Goal: Task Accomplishment & Management: Use online tool/utility

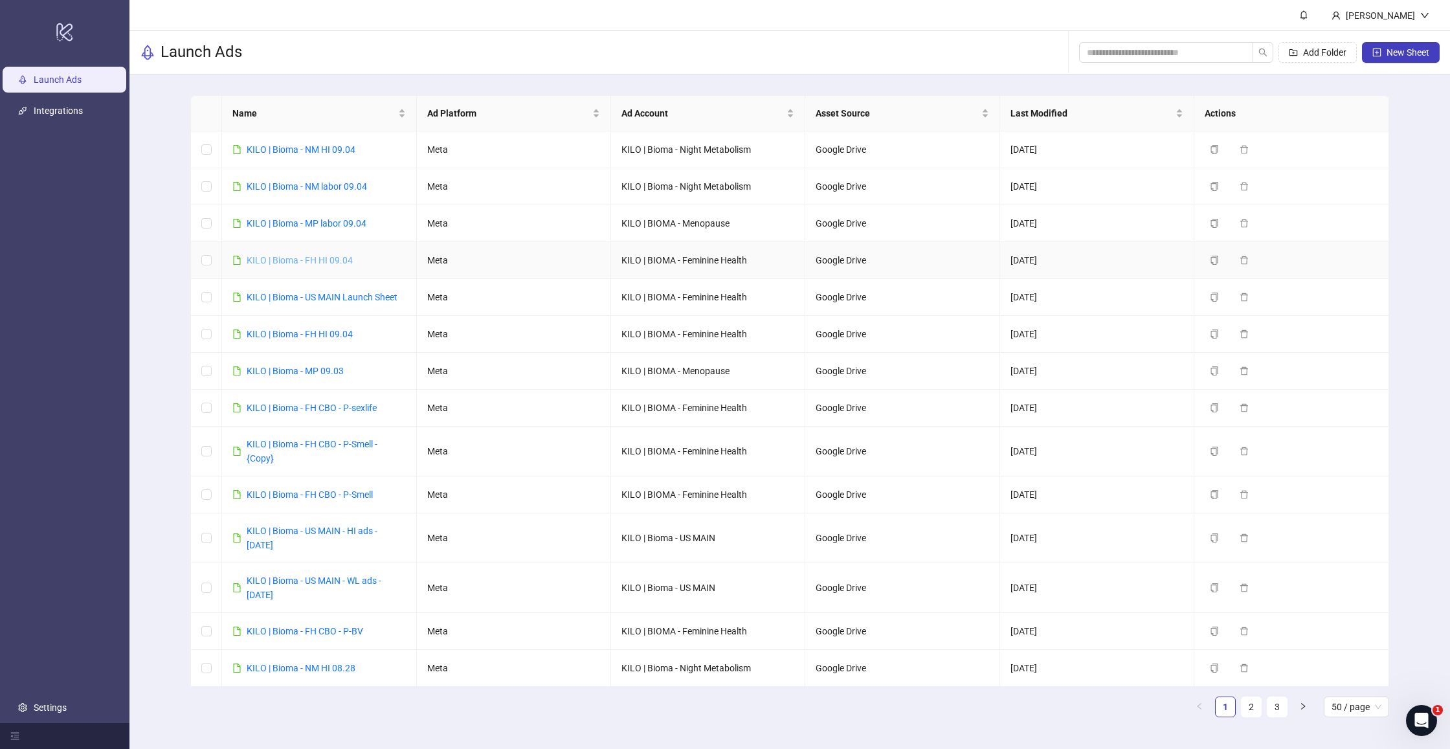
click at [323, 263] on link "KILO | Bioma - FH HI 09.04" at bounding box center [300, 260] width 106 height 10
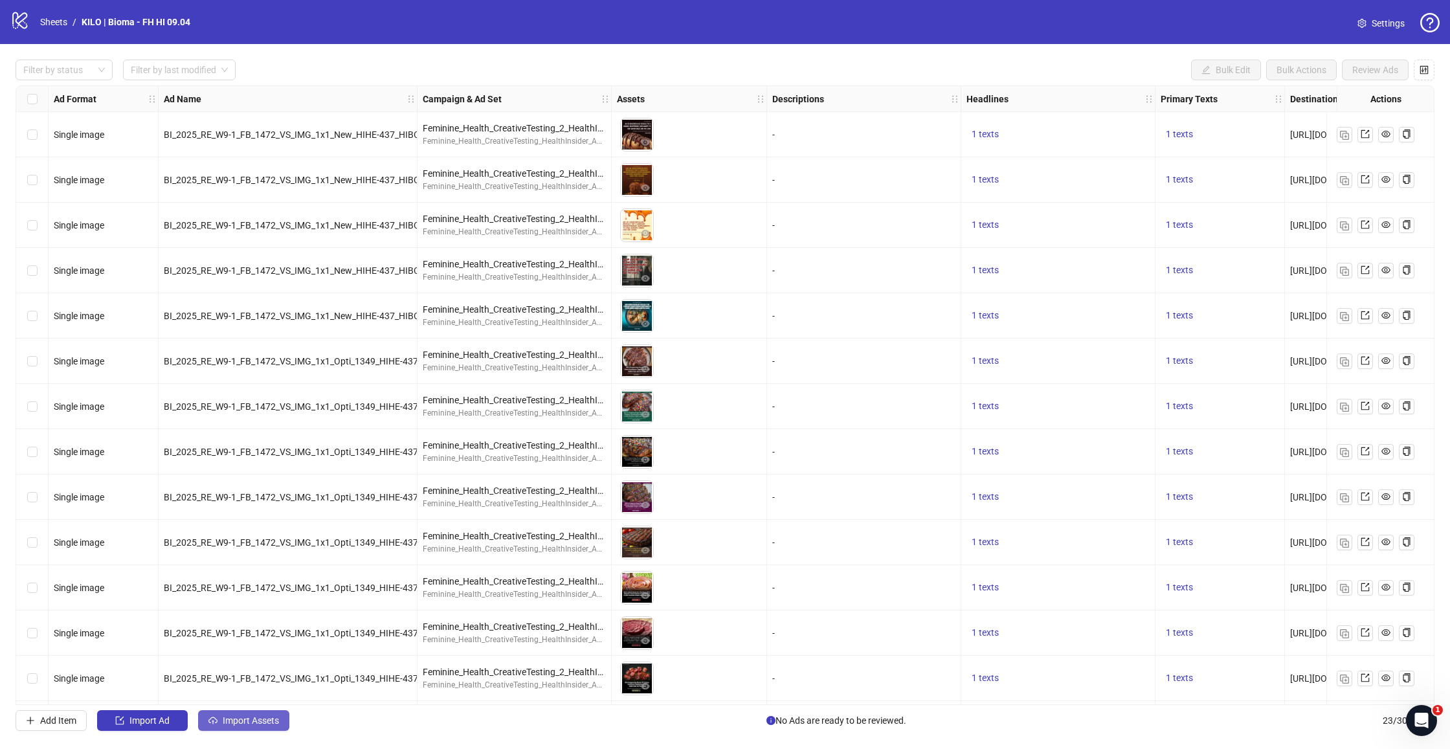
click at [229, 722] on span "Import Assets" at bounding box center [251, 720] width 56 height 10
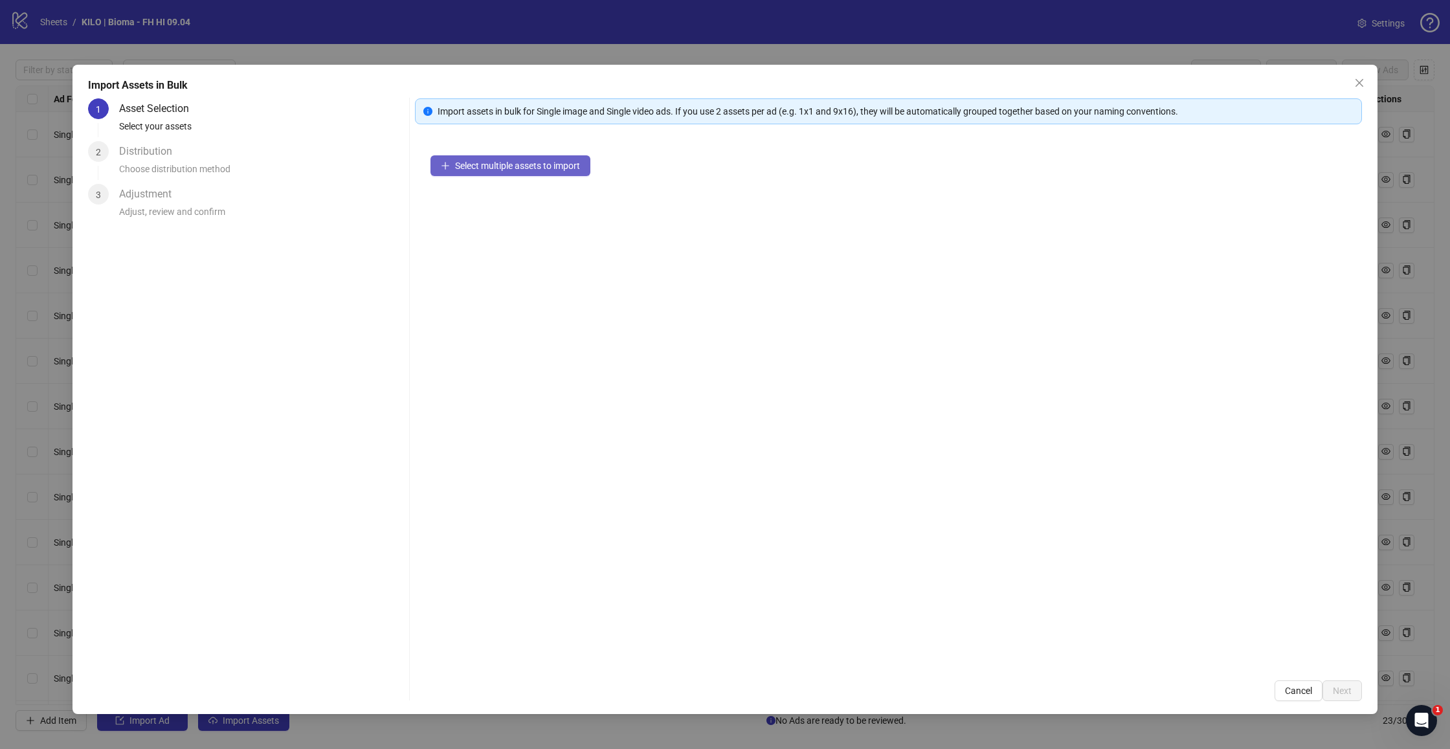
click at [510, 160] on button "Select multiple assets to import" at bounding box center [510, 165] width 160 height 21
click at [1346, 693] on span "Next" at bounding box center [1342, 691] width 19 height 10
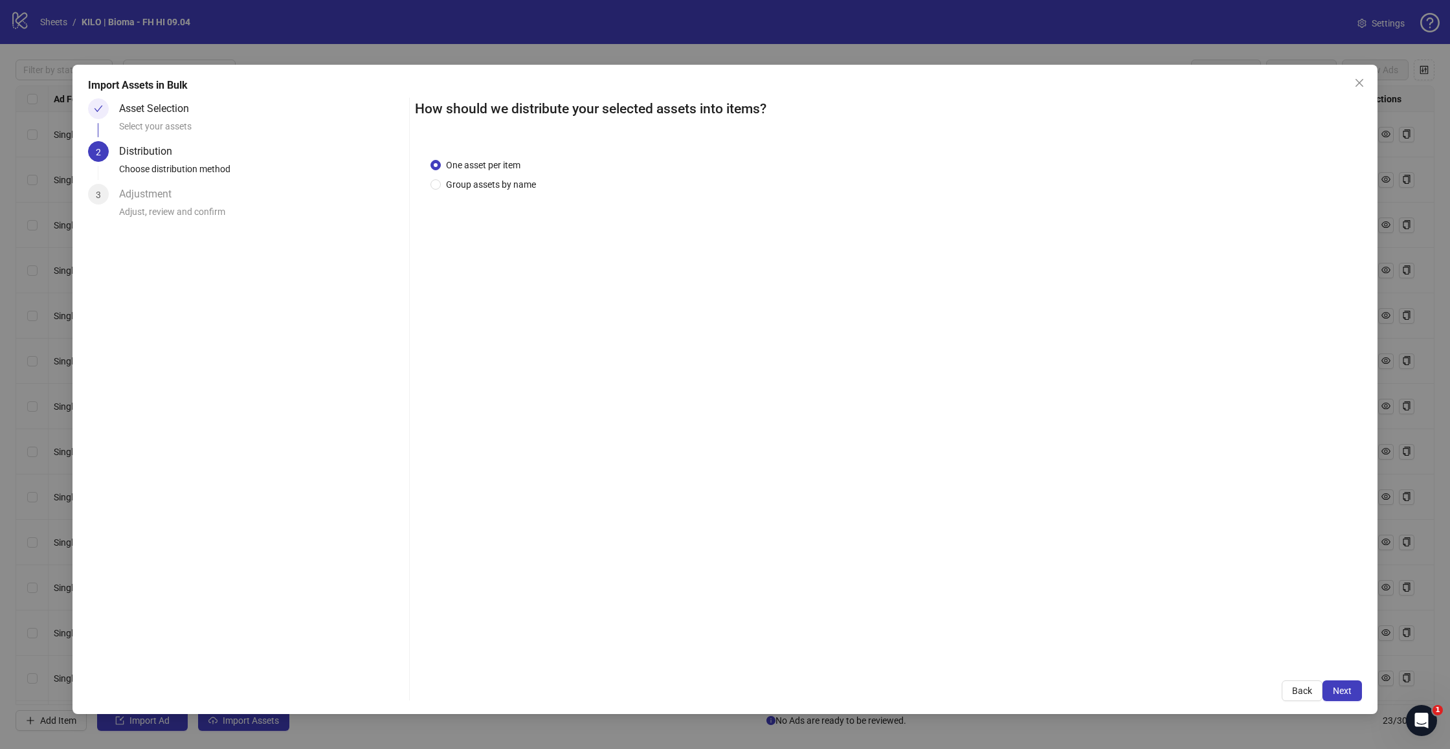
click at [1346, 693] on span "Next" at bounding box center [1342, 691] width 19 height 10
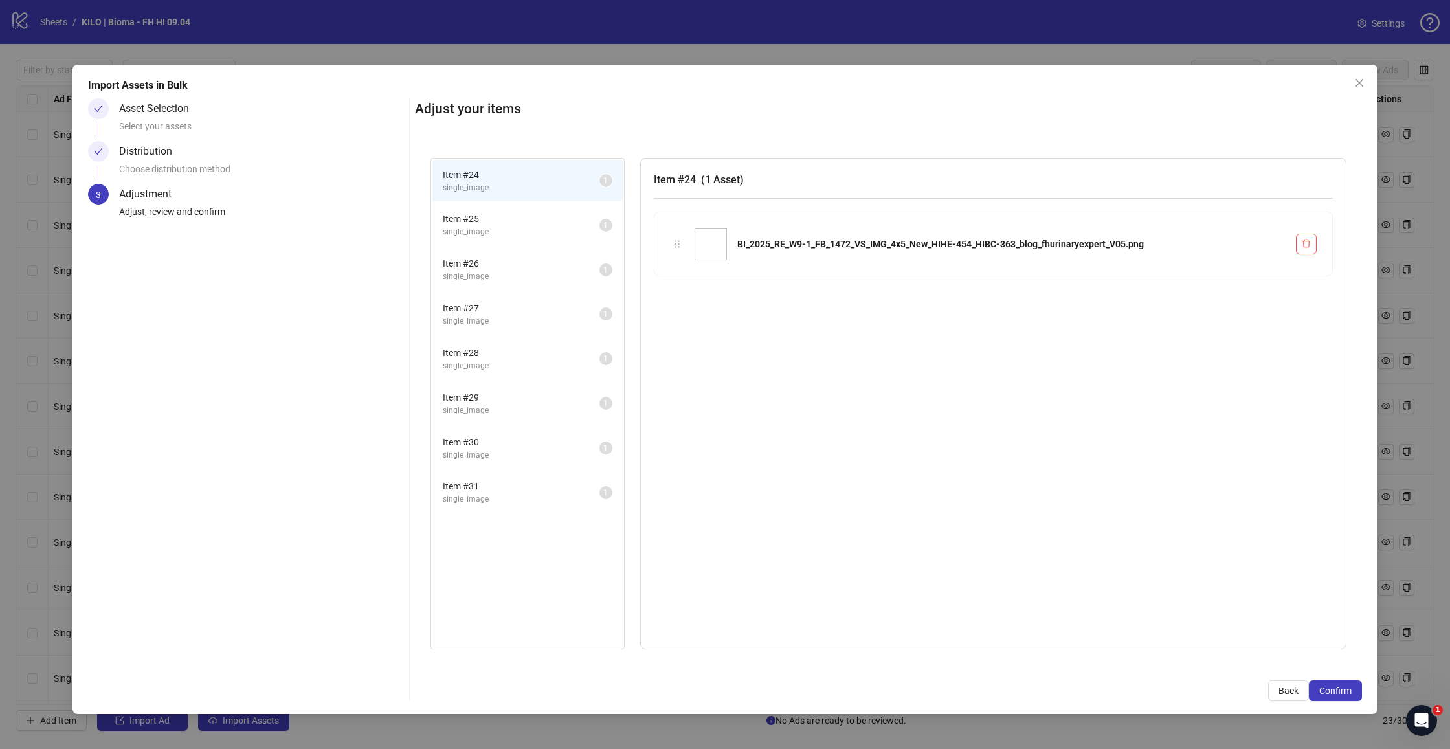
click at [1346, 693] on span "Confirm" at bounding box center [1335, 691] width 32 height 10
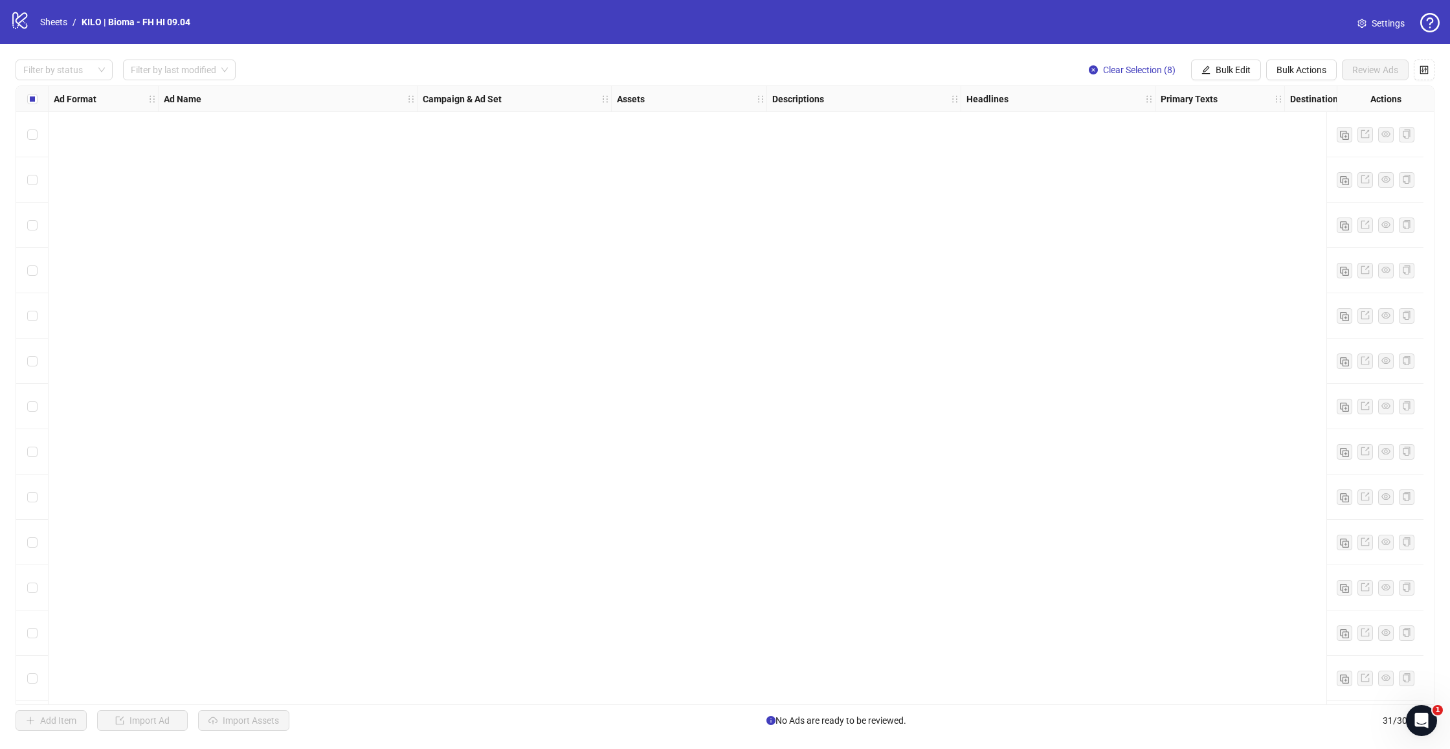
scroll to position [818, 0]
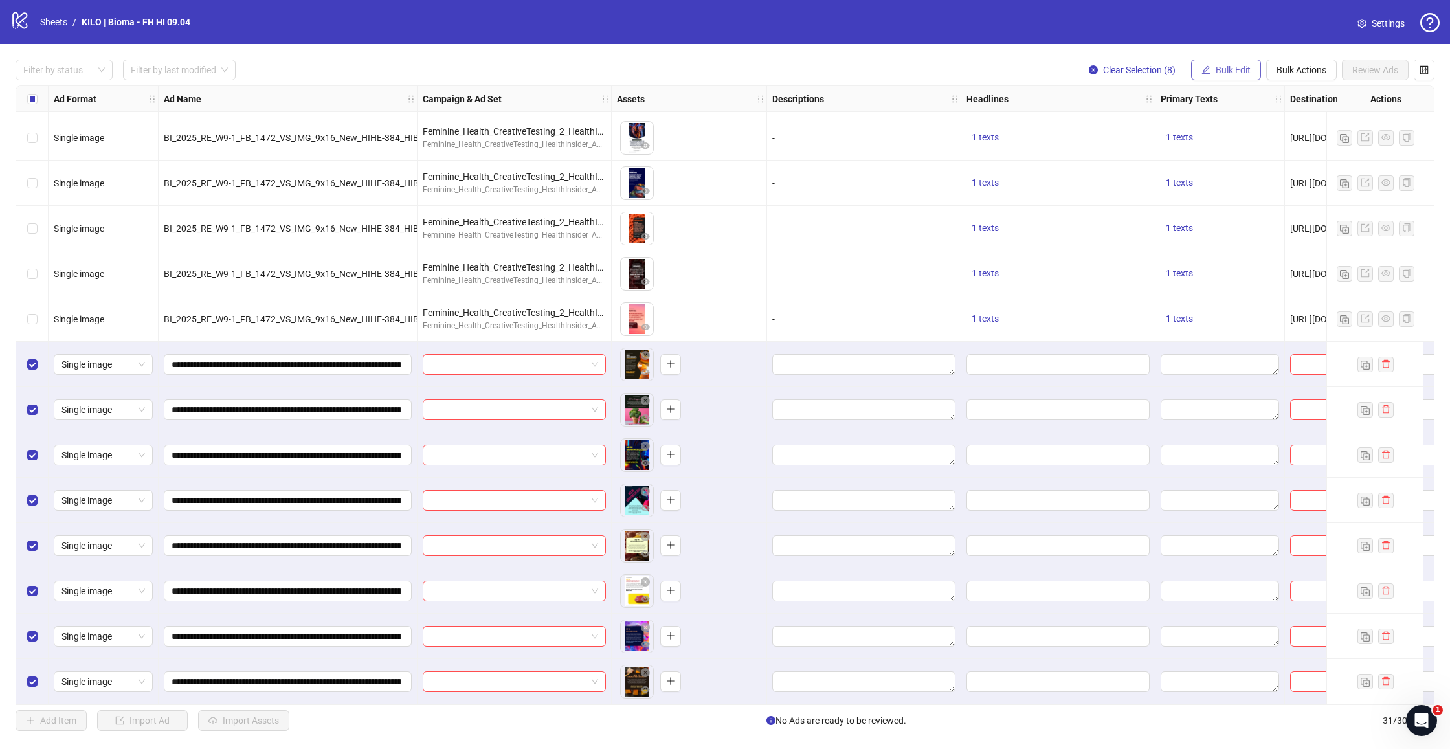
click at [1209, 66] on icon "edit" at bounding box center [1205, 69] width 9 height 9
click at [1227, 133] on span "Campaign & Ad Set" at bounding box center [1238, 137] width 77 height 14
click at [1150, 123] on input "search" at bounding box center [1183, 125] width 167 height 19
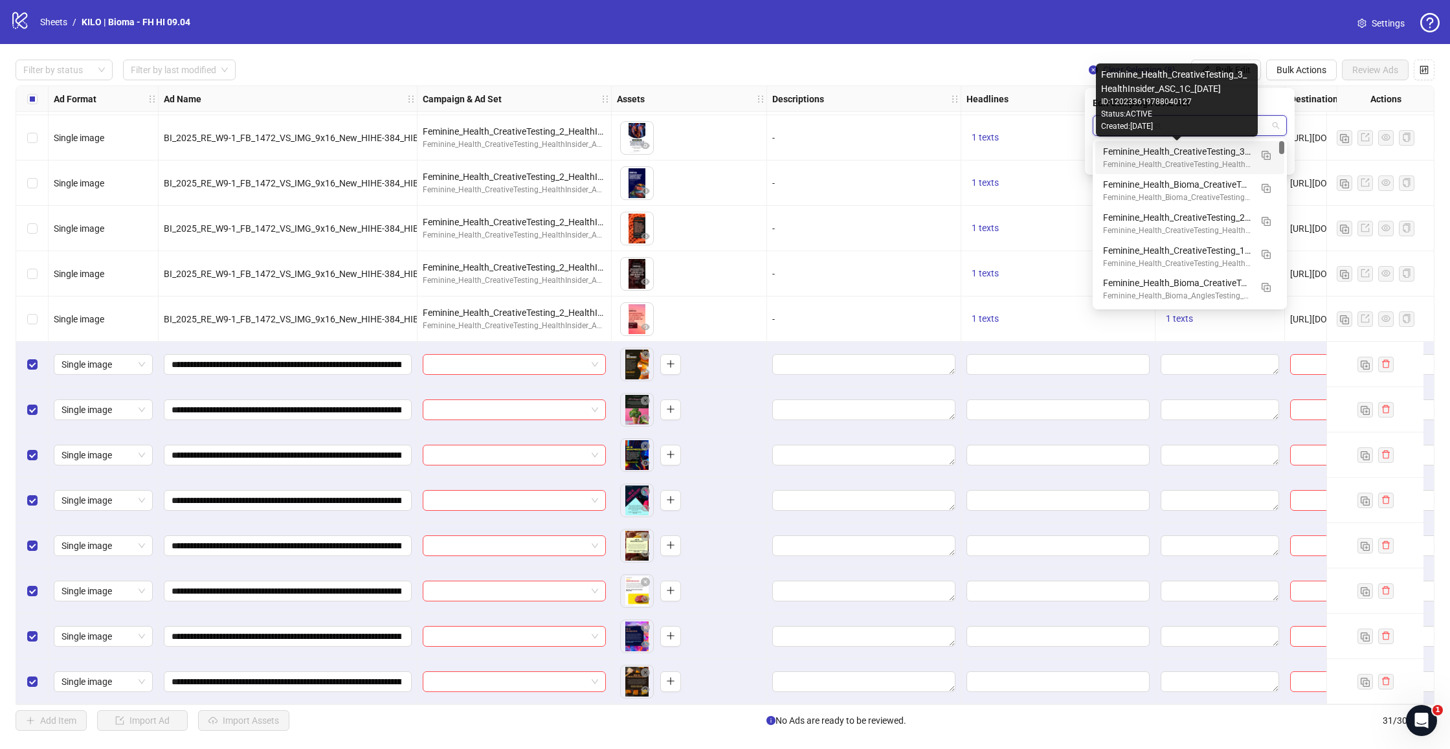
click at [1160, 154] on div "Feminine_Health_CreativeTesting_3_HealthInsider_ASC_1C_2025.09.04" at bounding box center [1177, 151] width 148 height 14
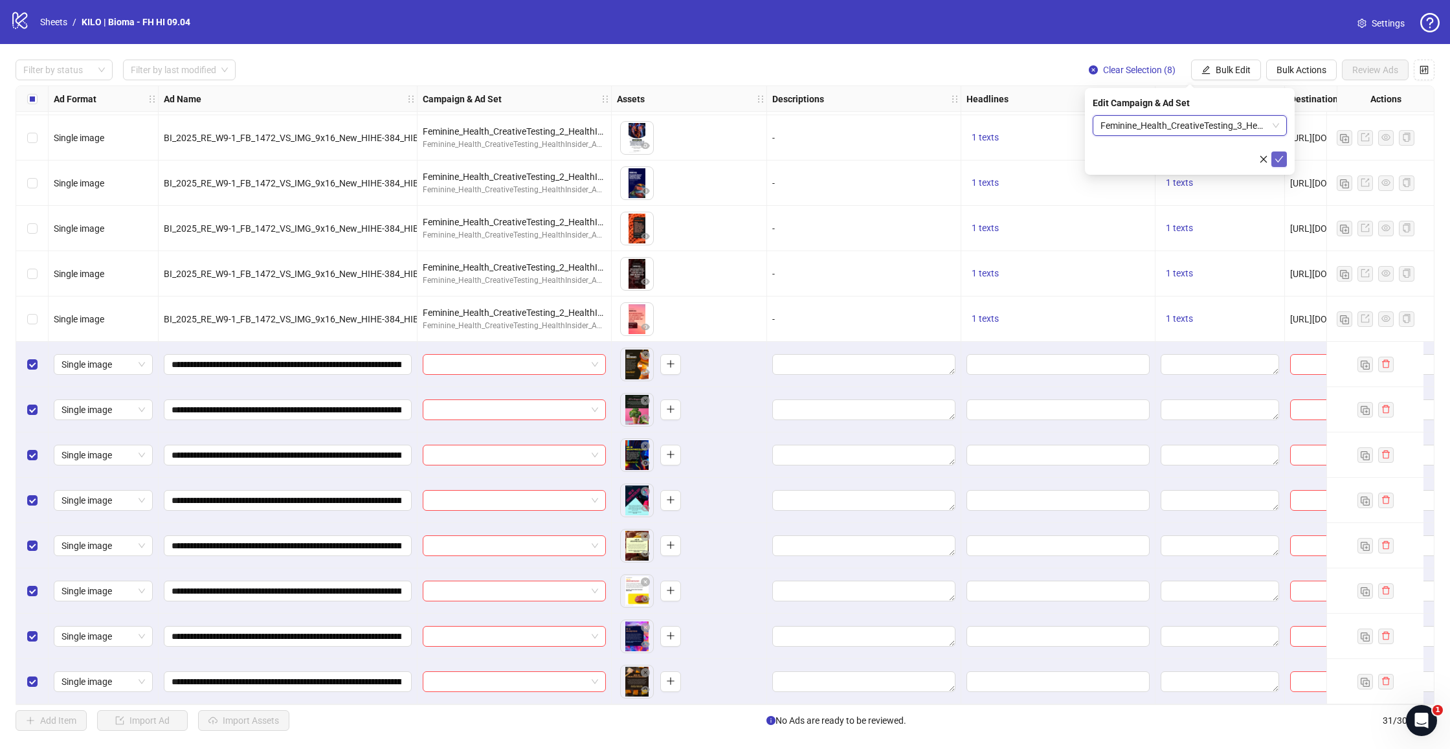
click at [1280, 159] on icon "check" at bounding box center [1279, 159] width 8 height 6
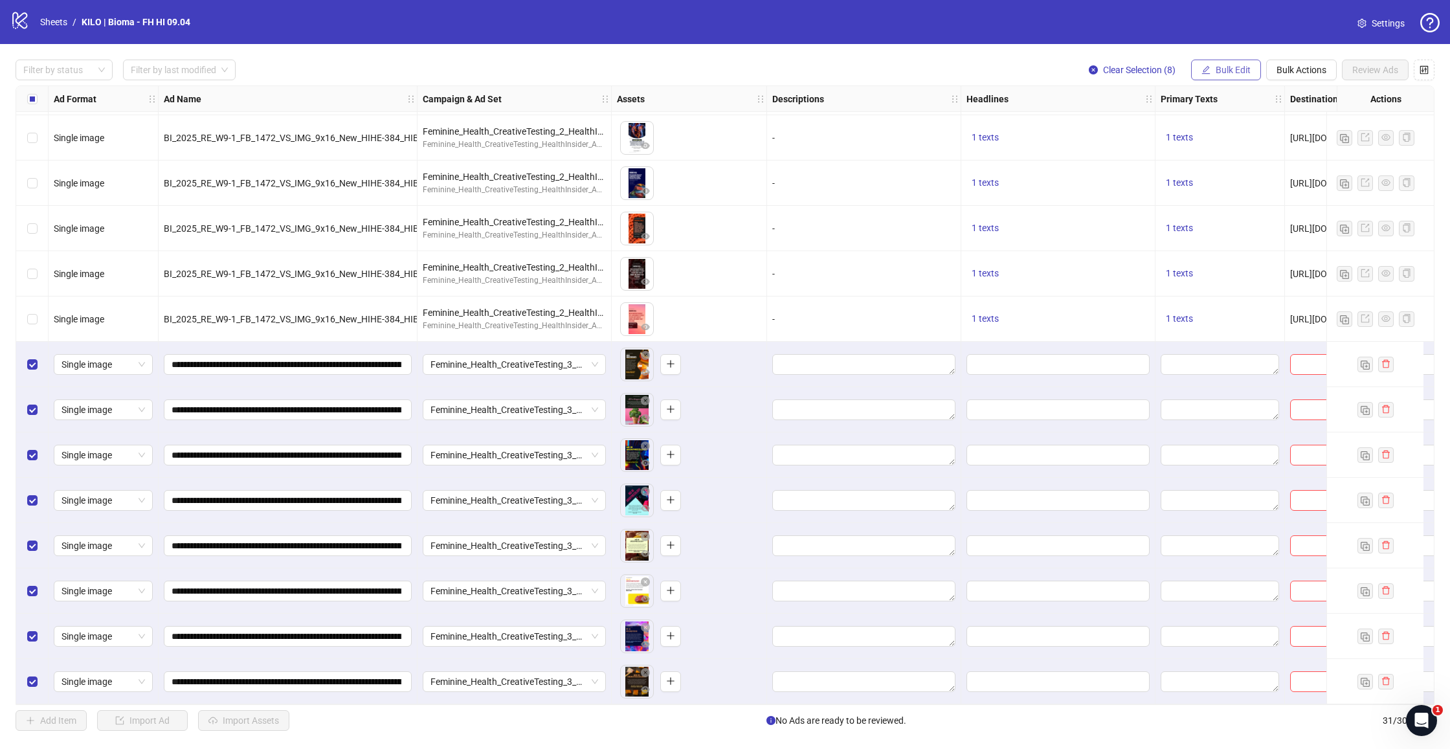
click at [1244, 74] on span "Bulk Edit" at bounding box center [1233, 70] width 35 height 10
click at [1223, 140] on span "Campaign & Ad Set" at bounding box center [1238, 137] width 77 height 14
click at [1238, 74] on span "Bulk Edit" at bounding box center [1233, 70] width 35 height 10
click at [1221, 190] on li "Primary Texts" at bounding box center [1238, 199] width 93 height 21
click at [1173, 140] on textarea at bounding box center [1190, 132] width 194 height 35
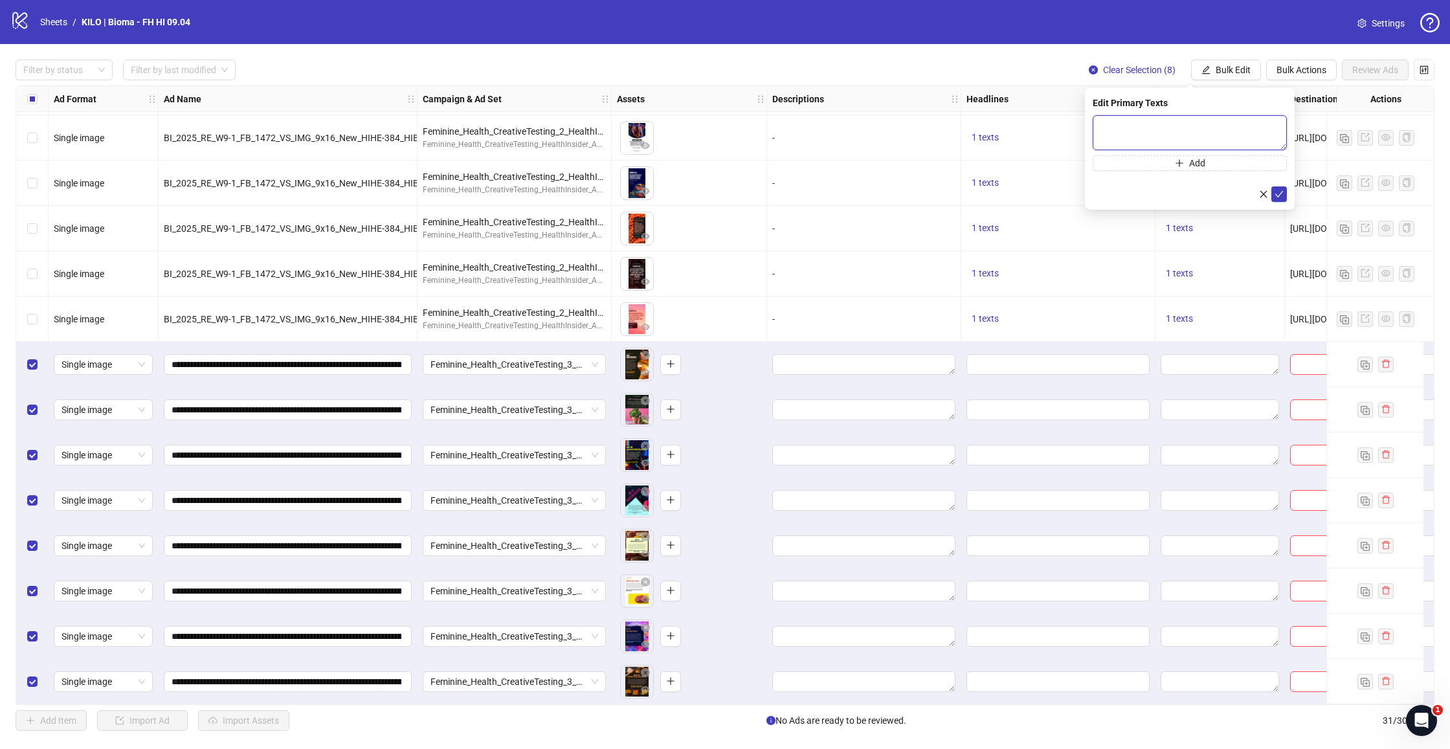
paste textarea "**********"
type textarea "**********"
click at [1288, 195] on div "**********" at bounding box center [1190, 149] width 210 height 122
click at [1282, 195] on icon "check" at bounding box center [1279, 194] width 9 height 9
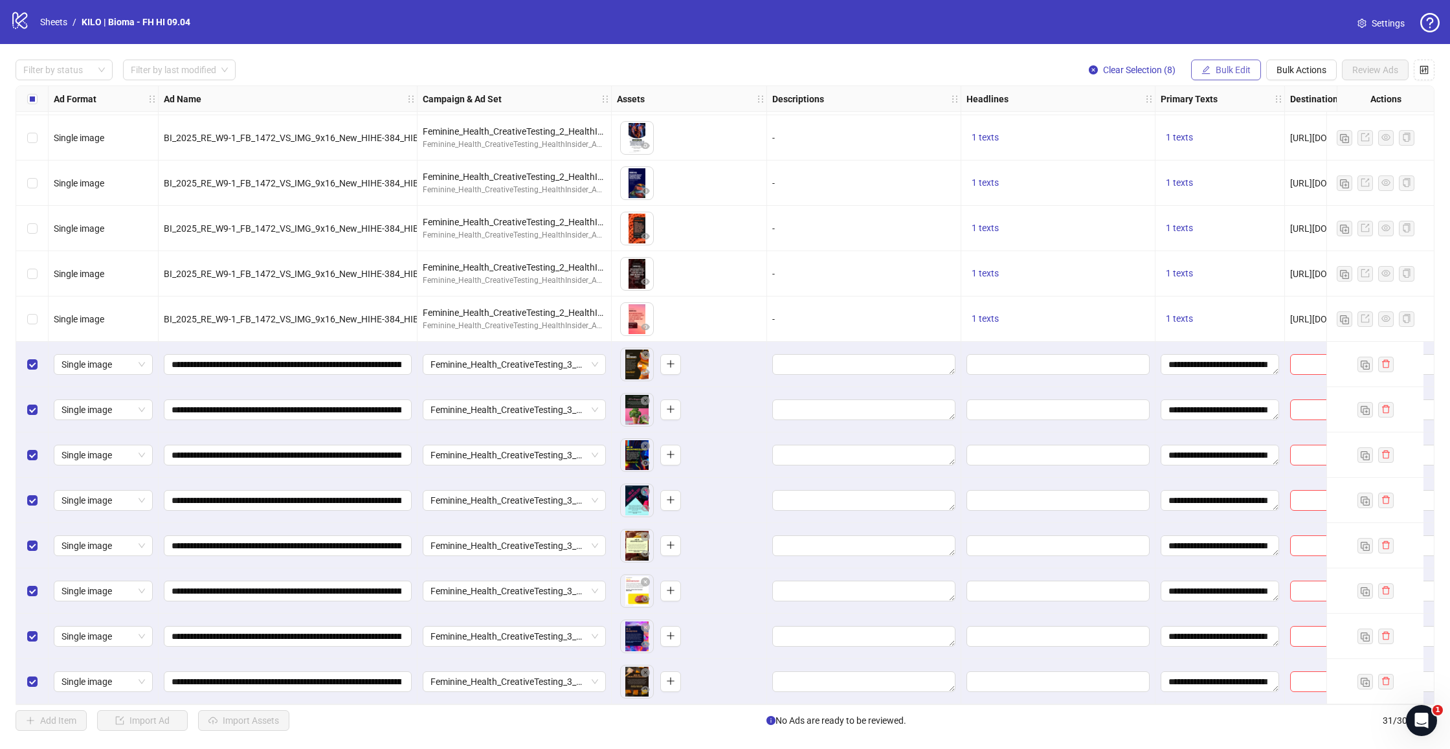
click at [1235, 65] on span "Bulk Edit" at bounding box center [1233, 70] width 35 height 10
click at [1212, 181] on span "Headlines" at bounding box center [1238, 179] width 77 height 14
drag, startPoint x: 1123, startPoint y: 137, endPoint x: 1126, endPoint y: 129, distance: 7.6
click at [1123, 136] on div "Add" at bounding box center [1190, 135] width 194 height 41
click at [1126, 129] on input "text" at bounding box center [1190, 125] width 194 height 21
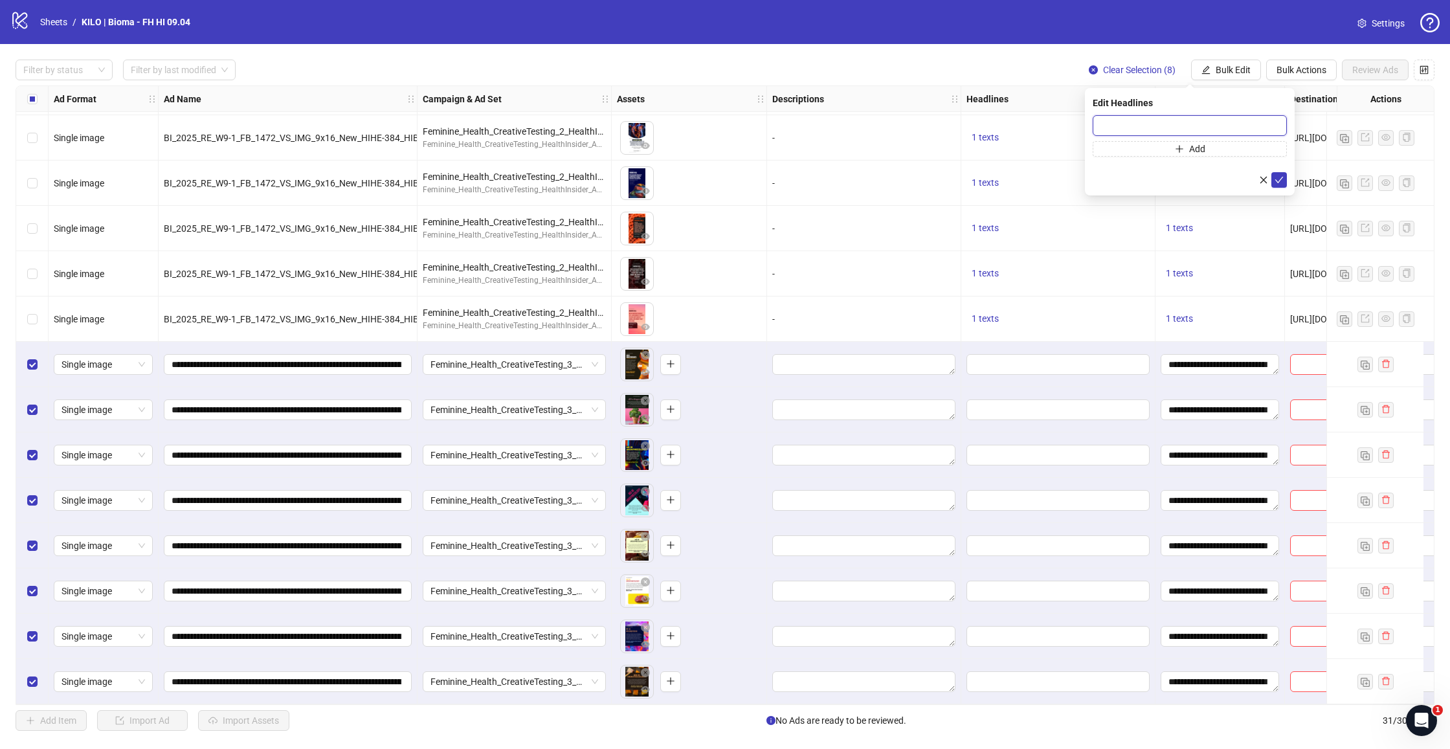
paste input "**********"
type input "**********"
click at [1277, 179] on icon "check" at bounding box center [1279, 179] width 9 height 9
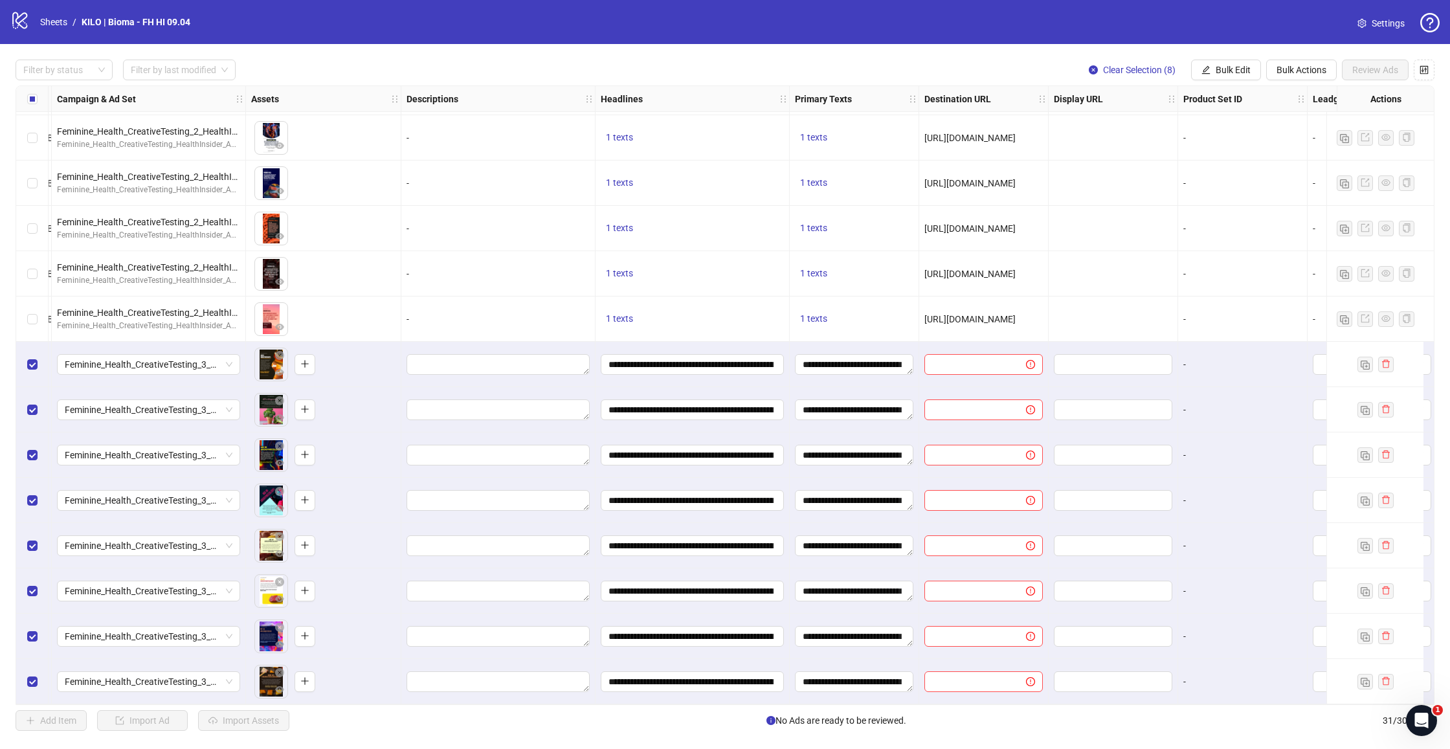
scroll to position [818, 372]
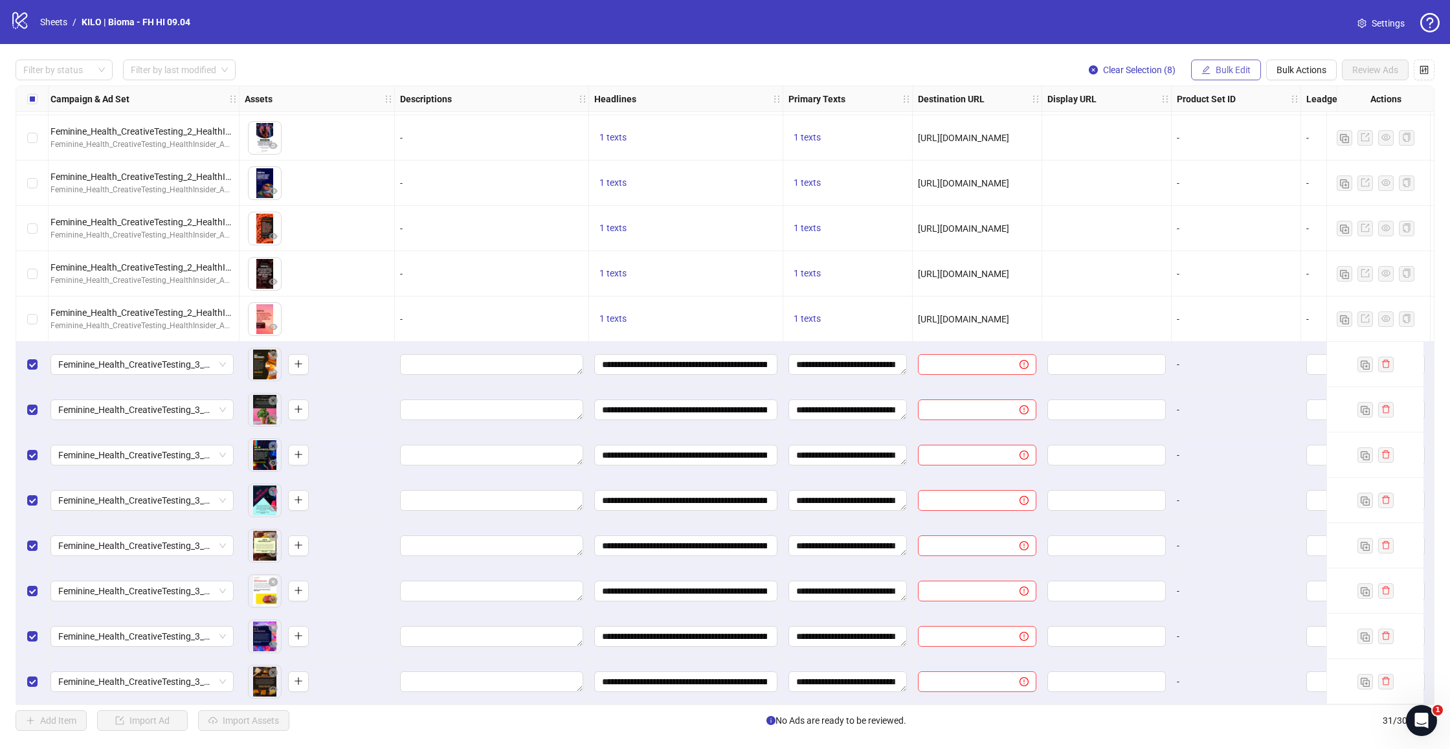
click at [1240, 69] on span "Bulk Edit" at bounding box center [1233, 70] width 35 height 10
click at [1234, 224] on span "Destination URL" at bounding box center [1238, 220] width 77 height 14
click at [1152, 127] on input "text" at bounding box center [1184, 125] width 168 height 14
paste input "**********"
type input "**********"
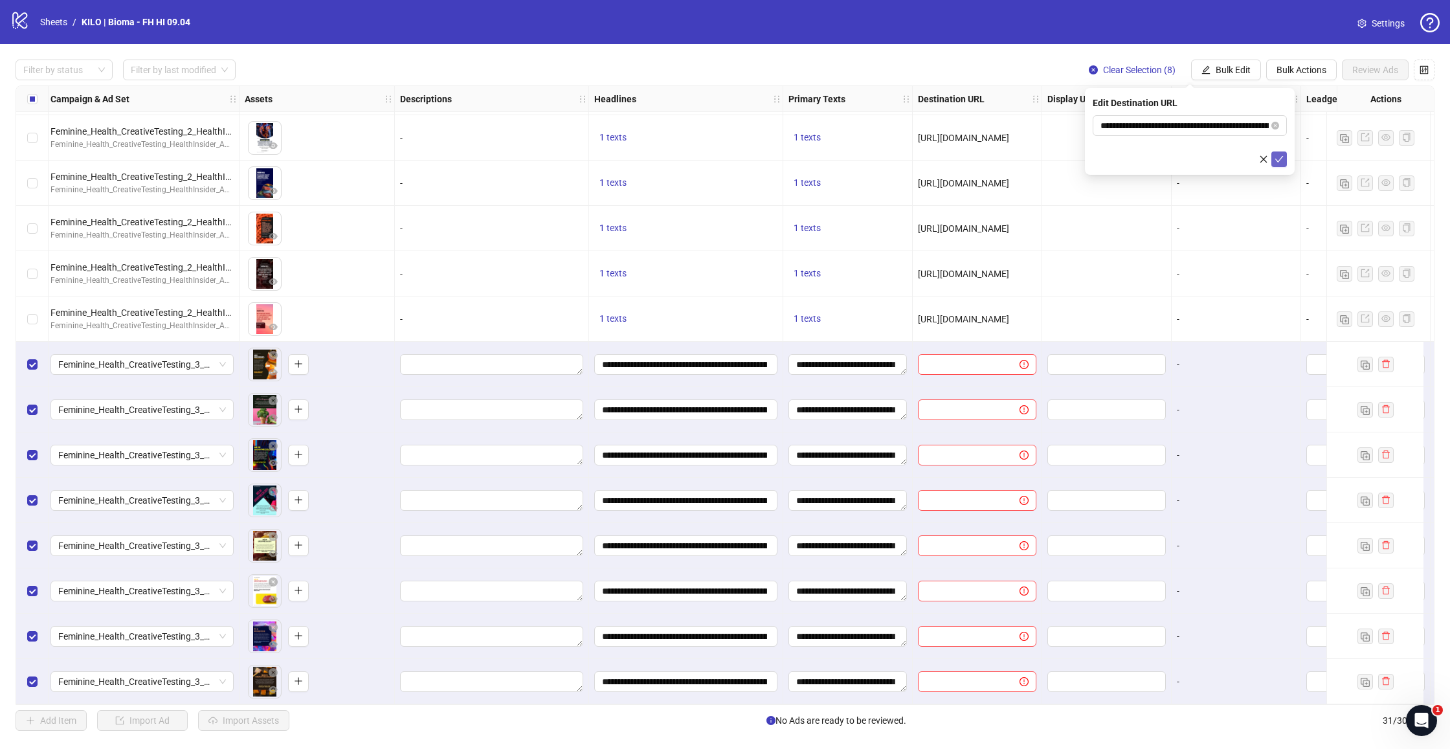
click at [1279, 161] on icon "check" at bounding box center [1279, 159] width 9 height 9
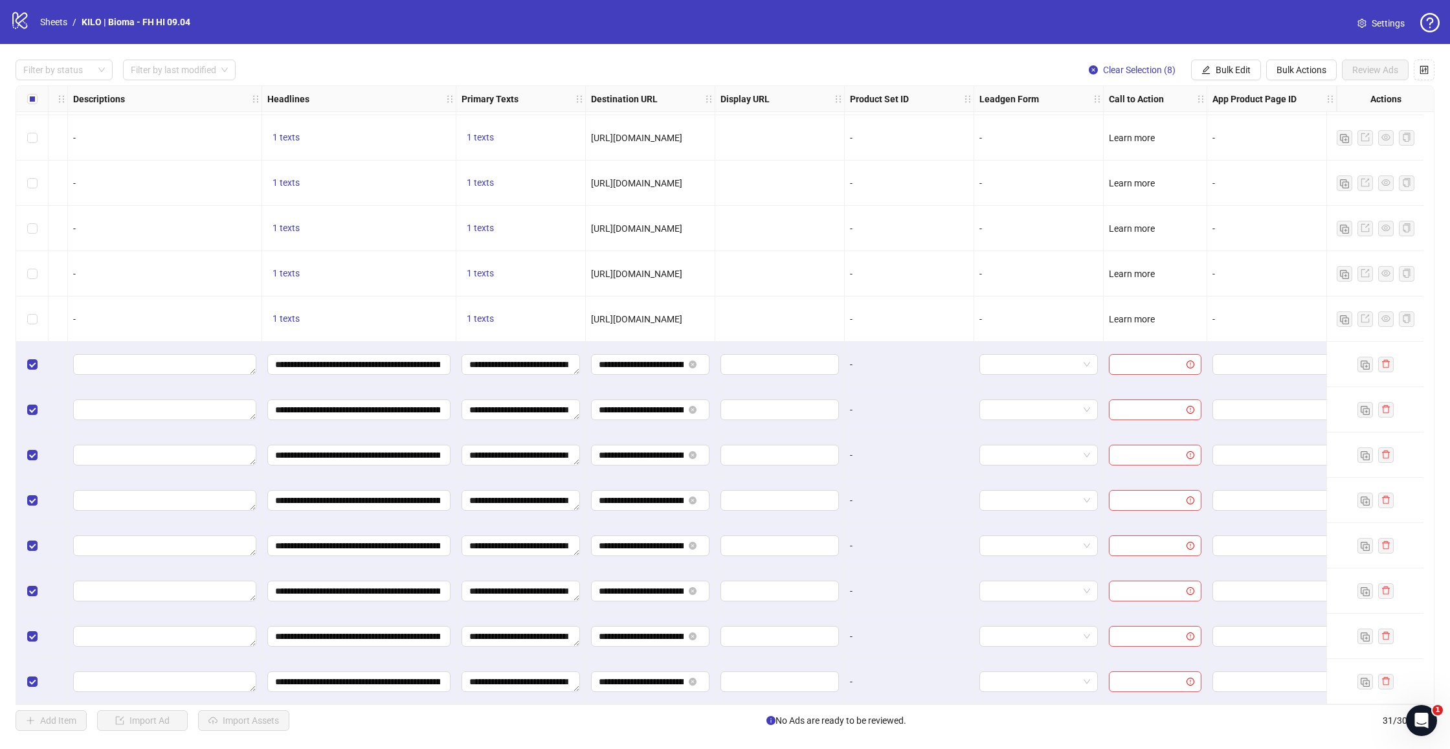
scroll to position [0, 0]
click at [1233, 71] on span "Bulk Edit" at bounding box center [1233, 70] width 35 height 10
click at [1216, 278] on span "Call to Action" at bounding box center [1238, 282] width 77 height 14
click at [1149, 118] on input "search" at bounding box center [1183, 125] width 167 height 19
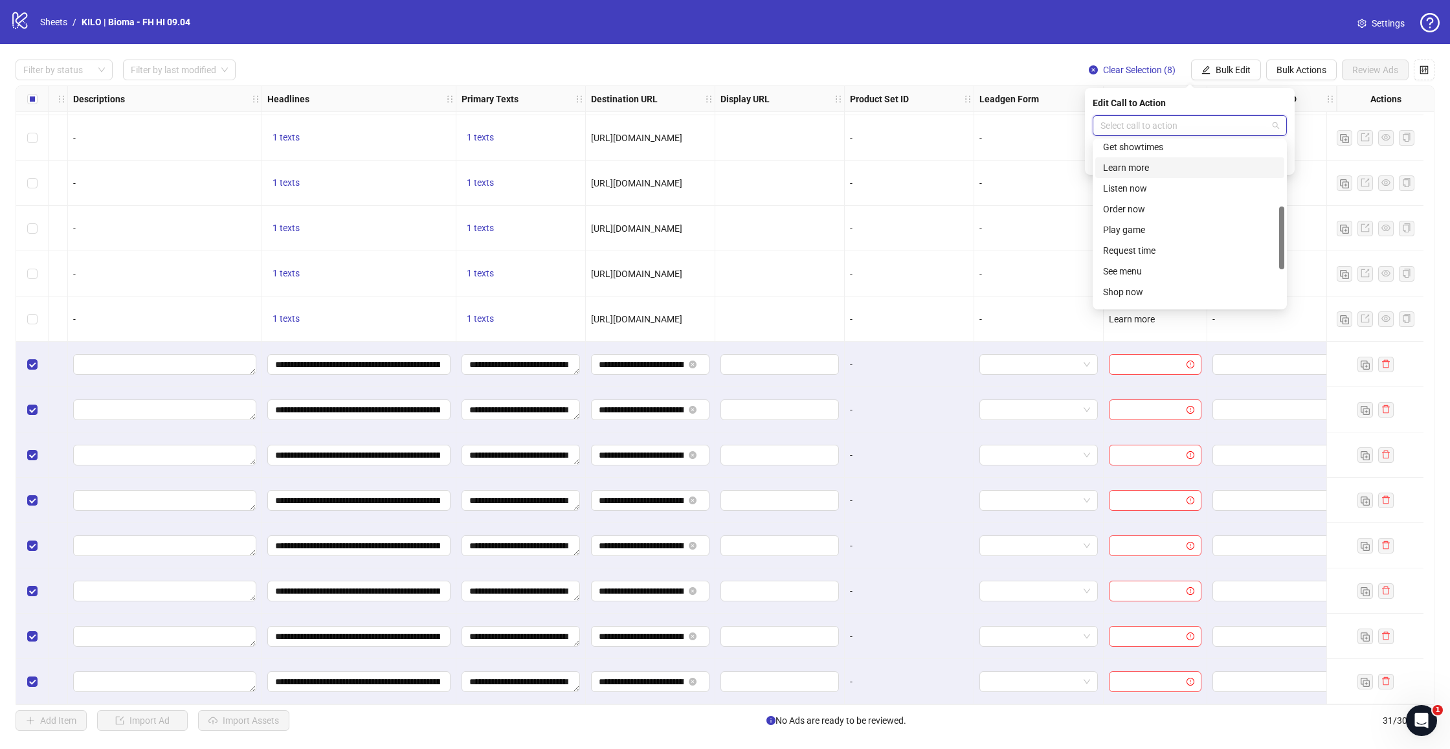
click at [1135, 165] on div "Learn more" at bounding box center [1189, 168] width 173 height 14
click at [1278, 159] on icon "check" at bounding box center [1279, 159] width 9 height 9
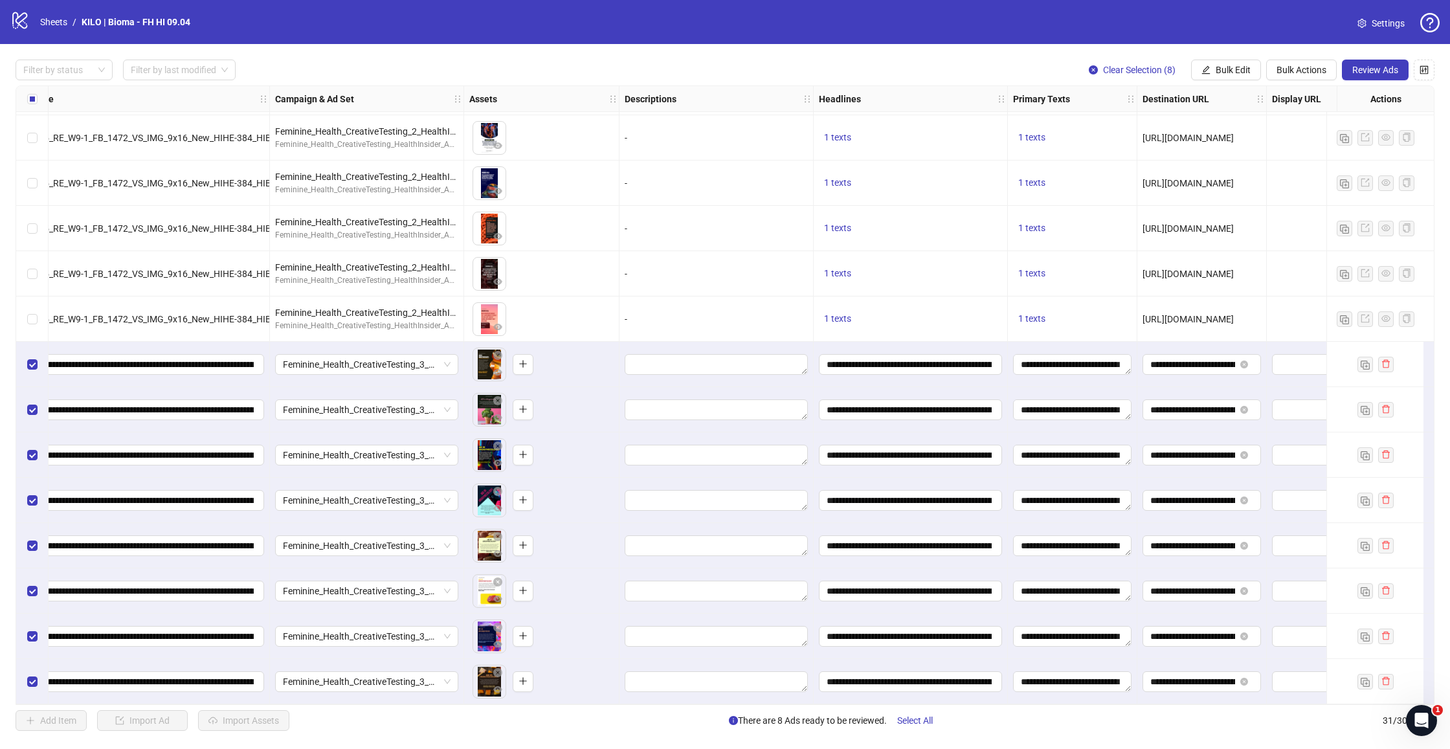
scroll to position [818, 146]
click at [1380, 74] on span "Review Ads" at bounding box center [1375, 70] width 46 height 10
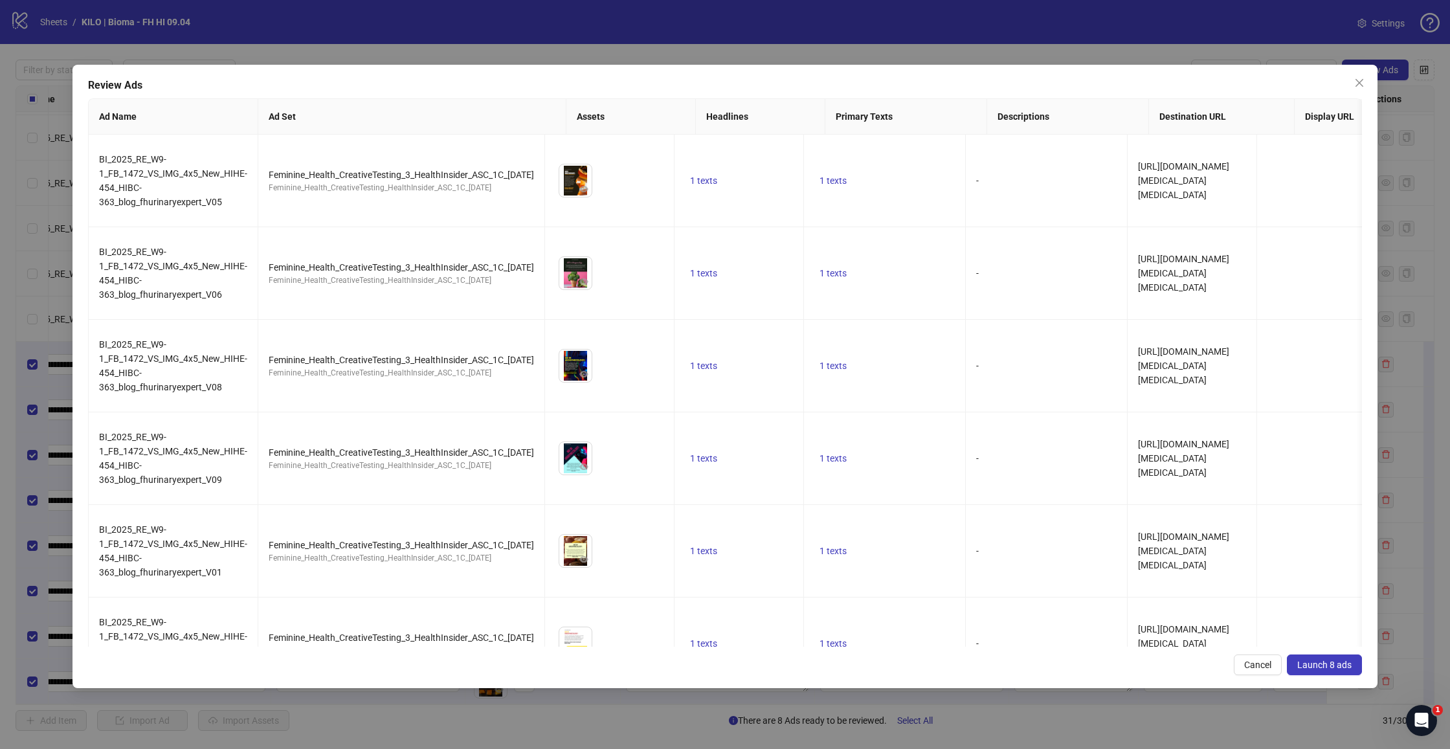
click at [1334, 659] on button "Launch 8 ads" at bounding box center [1324, 664] width 75 height 21
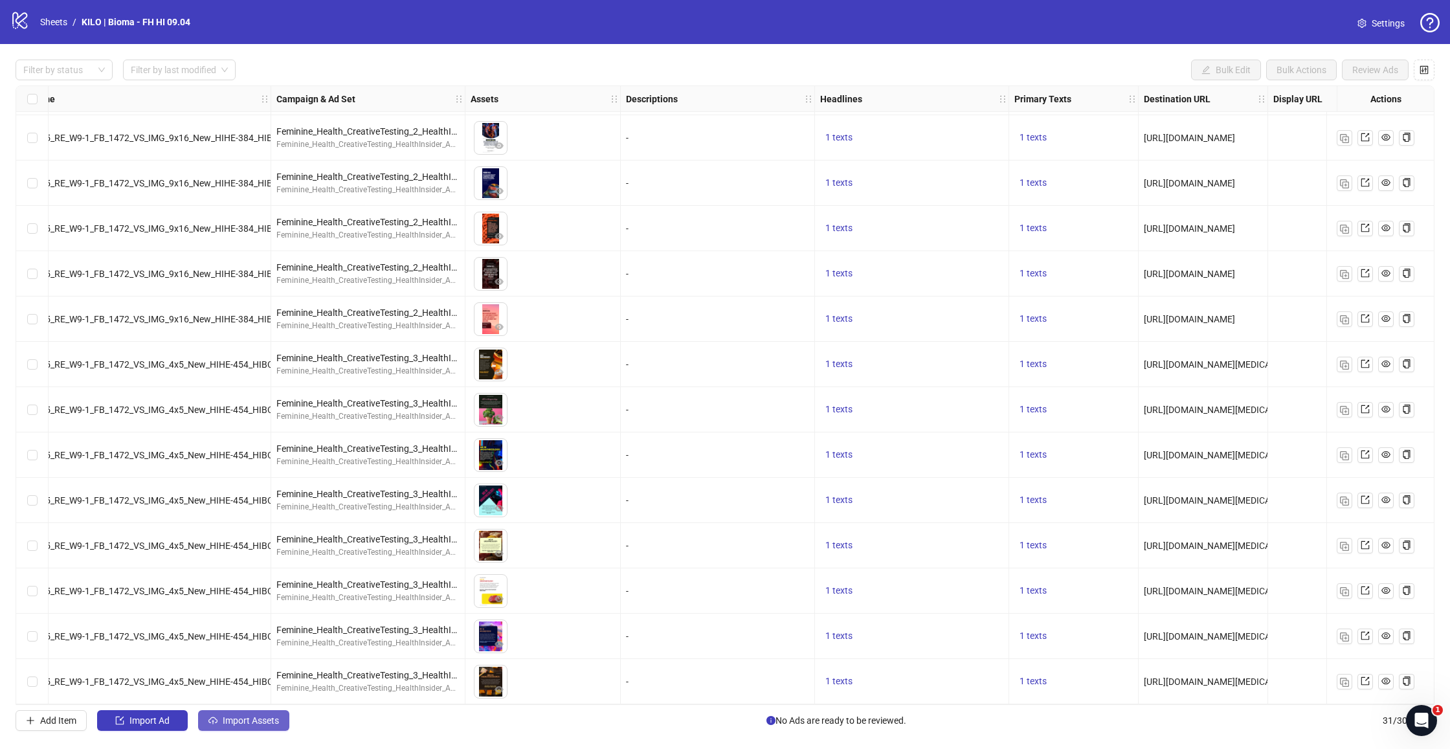
click at [267, 717] on span "Import Assets" at bounding box center [251, 720] width 56 height 10
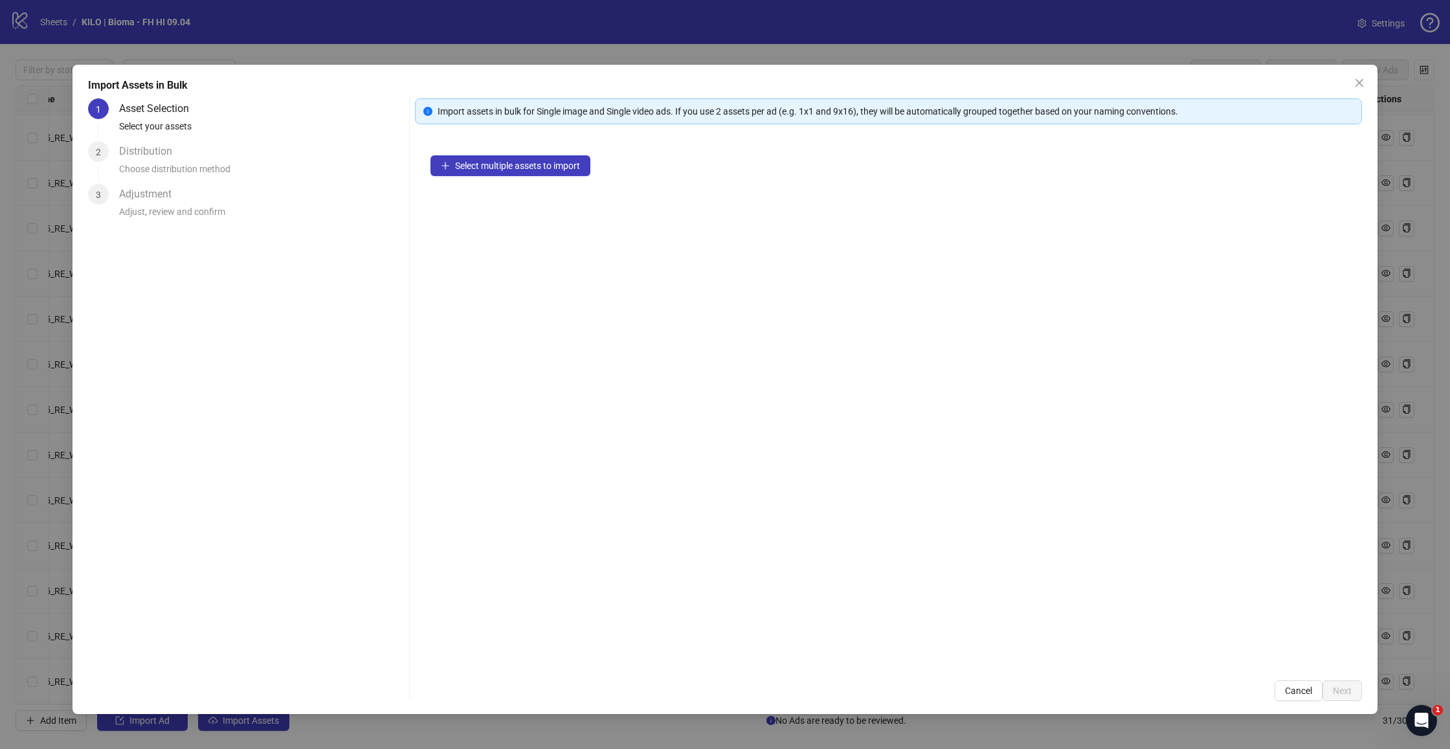
click at [498, 178] on div "Select multiple assets to import" at bounding box center [888, 402] width 947 height 525
click at [502, 169] on span "Select multiple assets to import" at bounding box center [517, 166] width 125 height 10
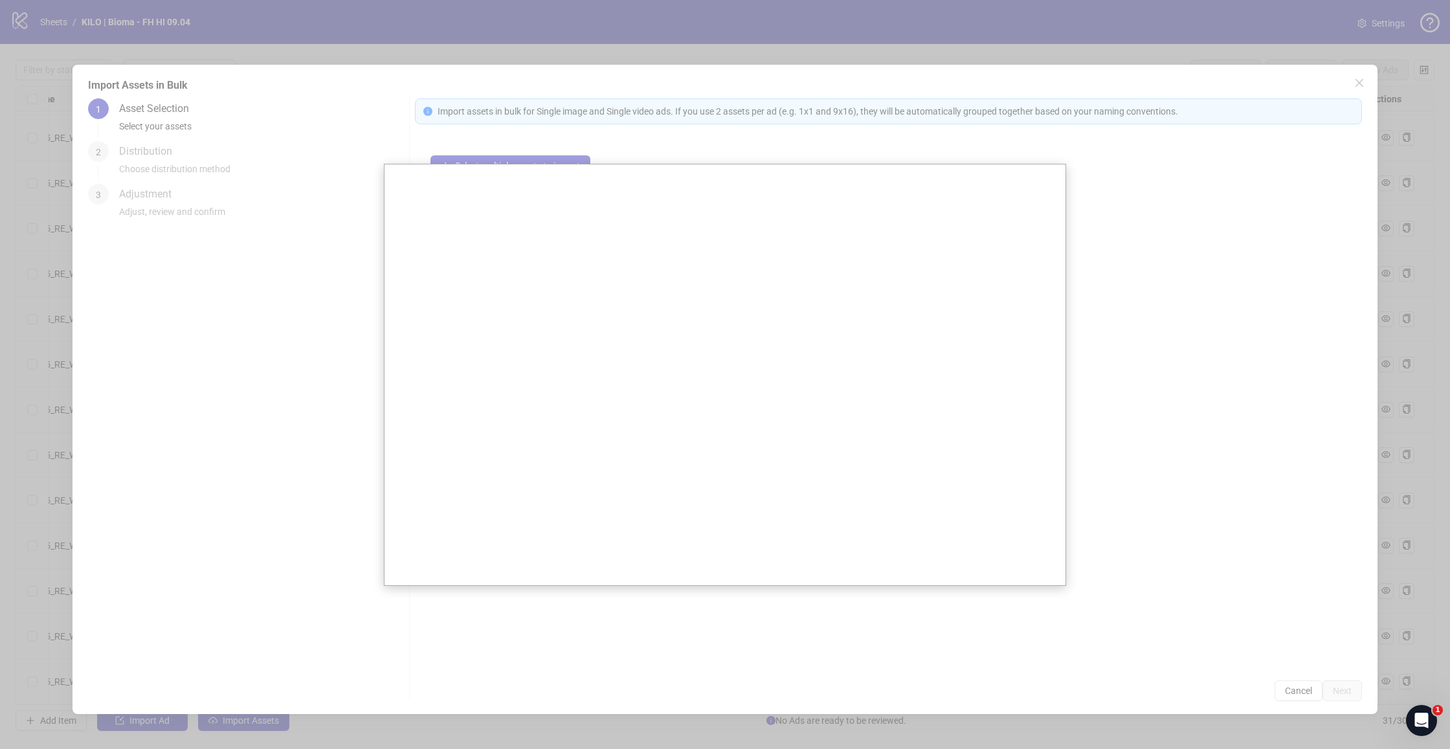
scroll to position [0, 0]
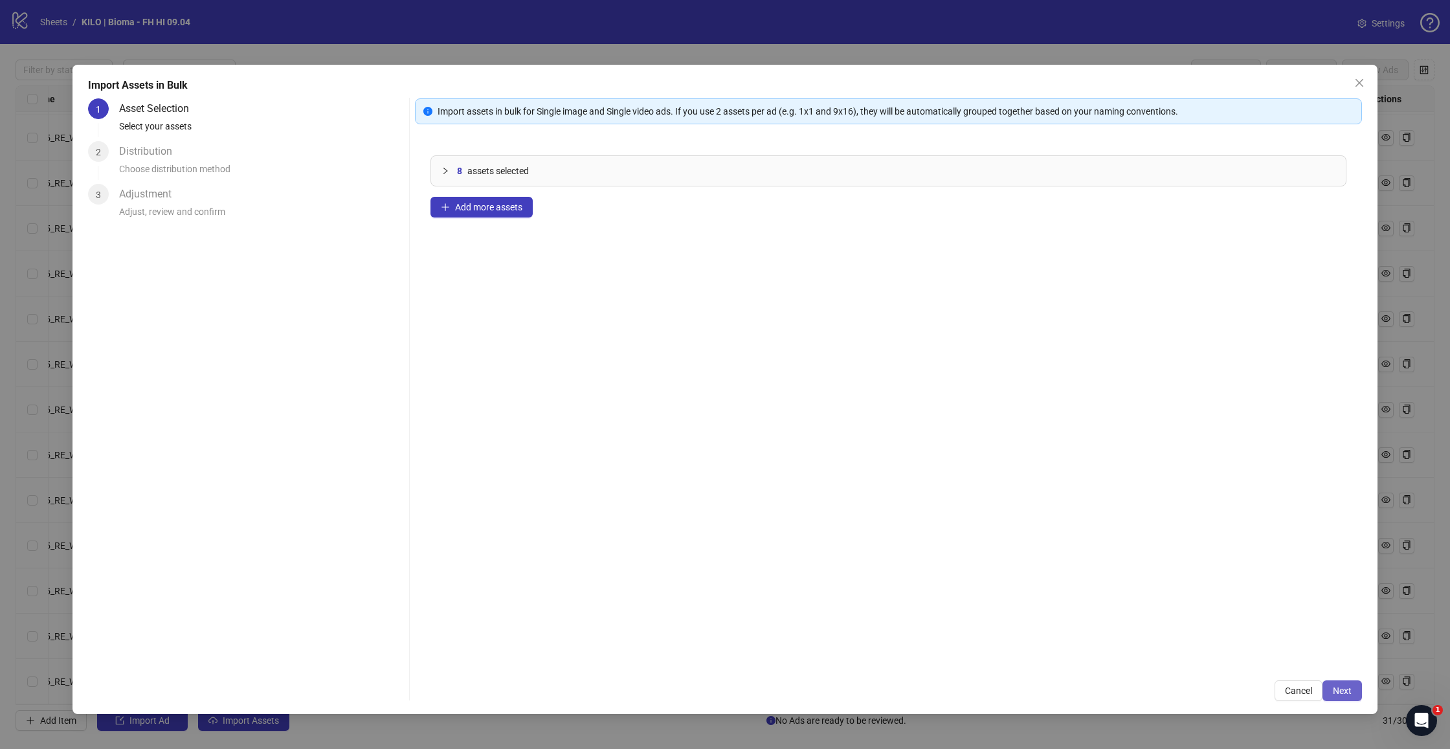
click at [1335, 684] on button "Next" at bounding box center [1341, 690] width 39 height 21
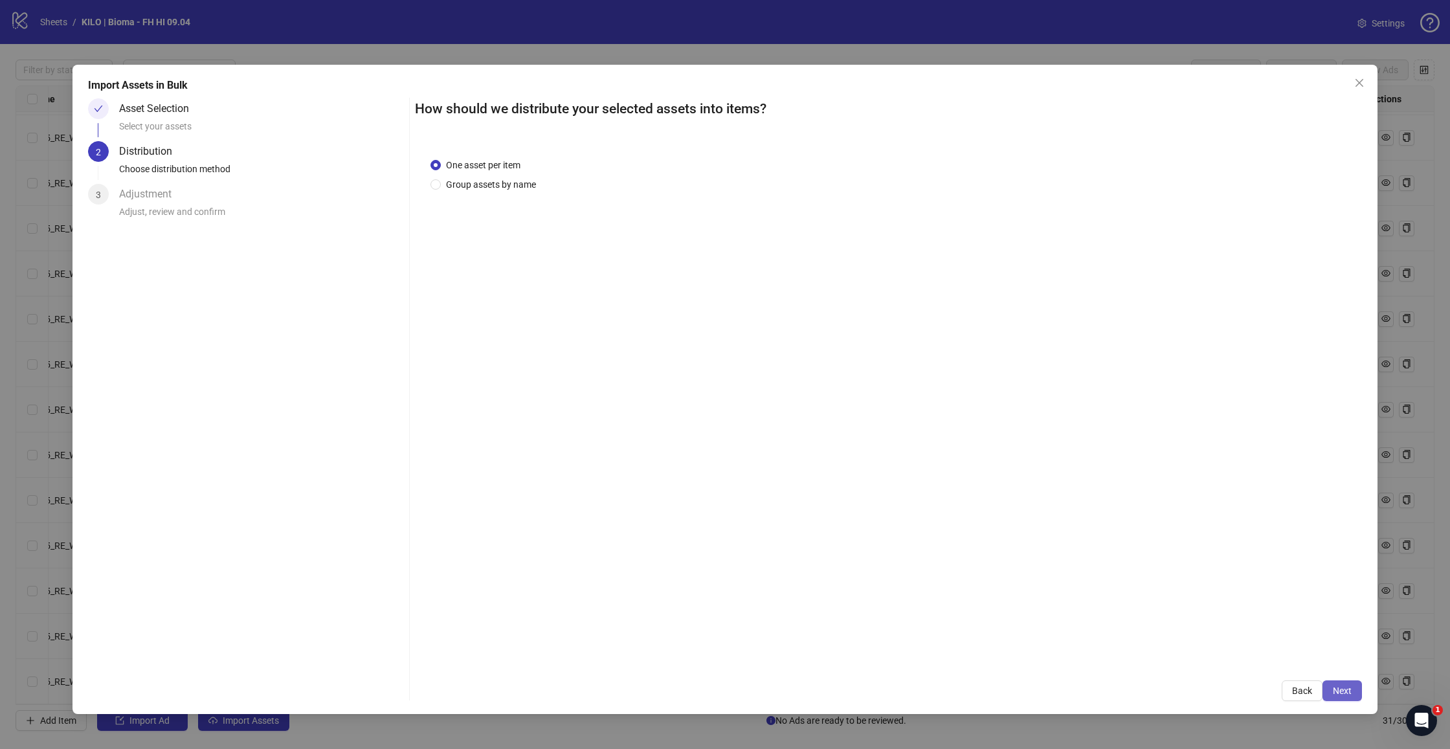
click at [1355, 689] on button "Next" at bounding box center [1341, 690] width 39 height 21
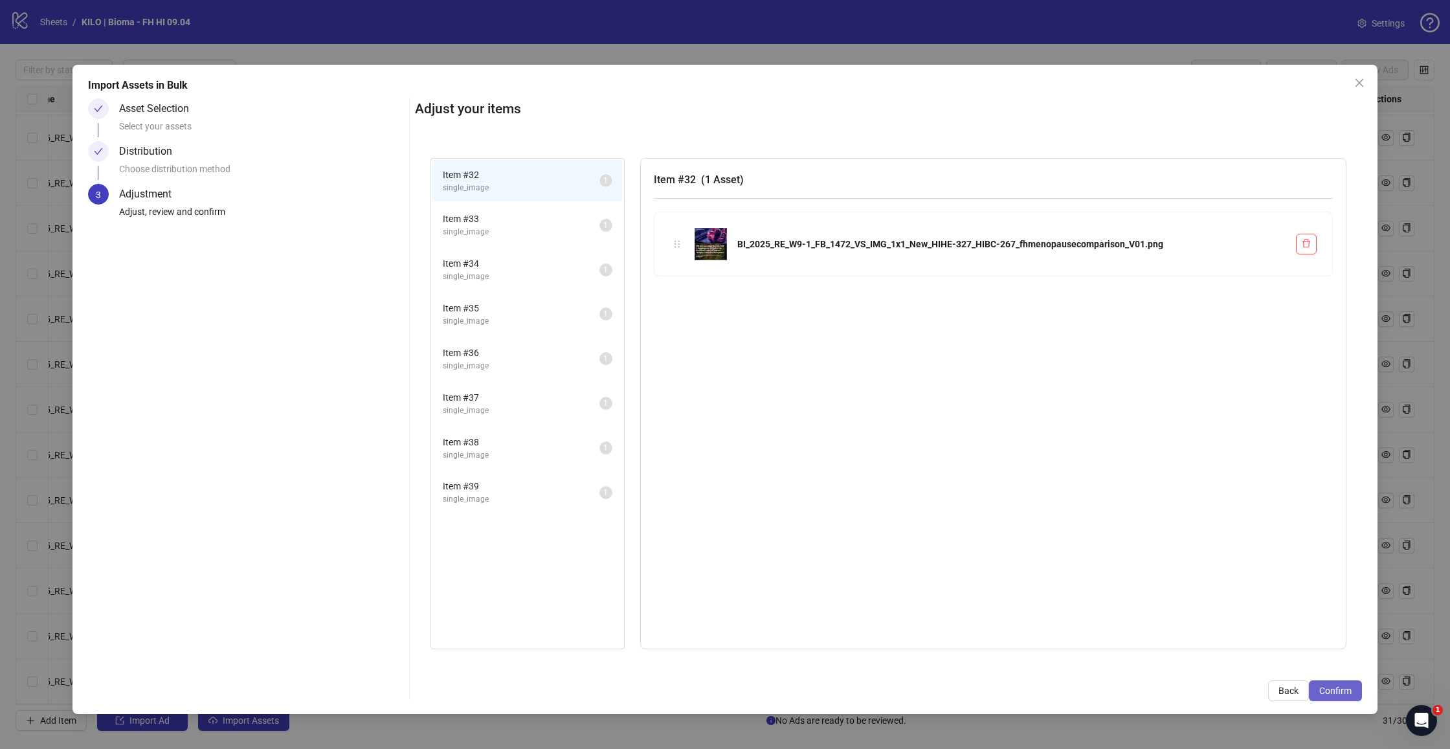
click at [1355, 689] on button "Confirm" at bounding box center [1335, 690] width 53 height 21
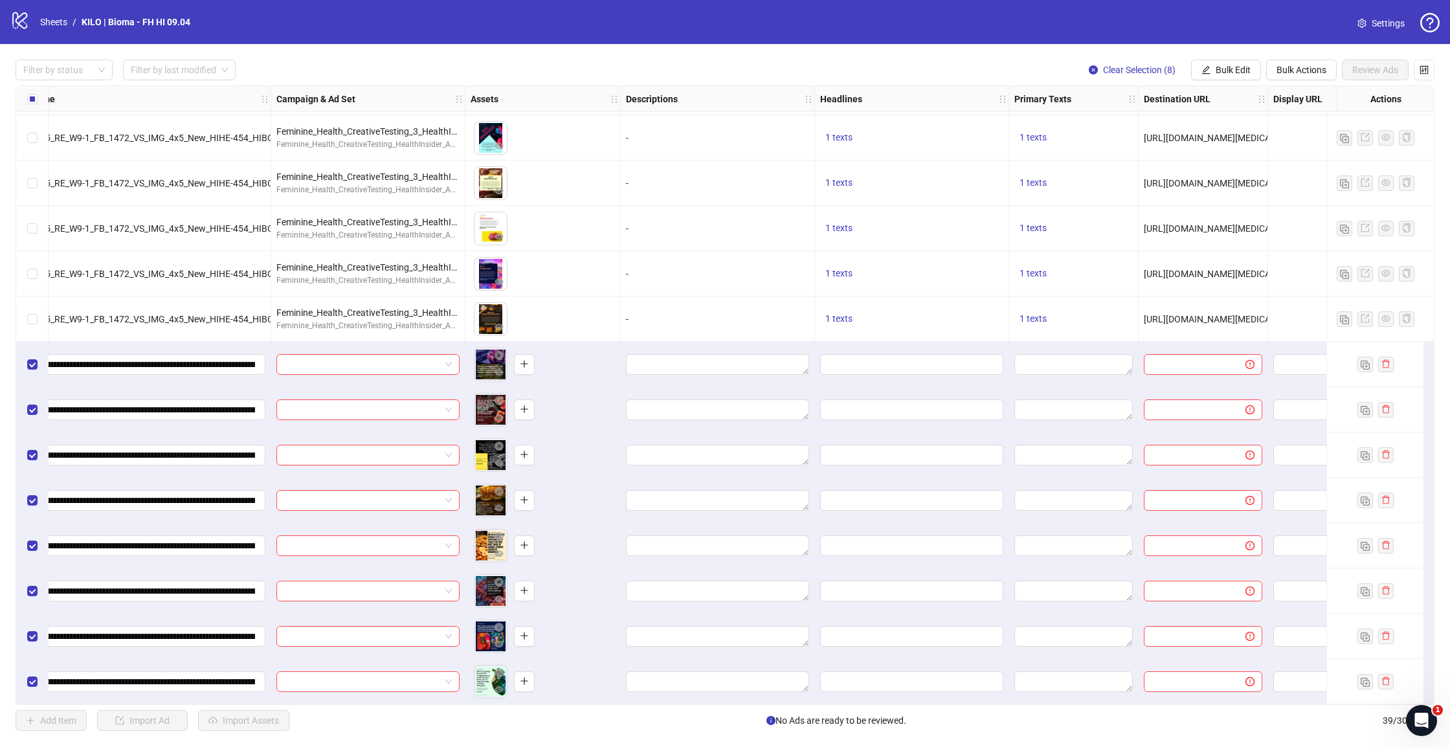
scroll to position [1179, 146]
click at [1218, 65] on span "Bulk Edit" at bounding box center [1233, 70] width 35 height 10
click at [1227, 135] on span "Campaign & Ad Set" at bounding box center [1238, 137] width 77 height 14
click at [1166, 120] on input "search" at bounding box center [1183, 125] width 167 height 19
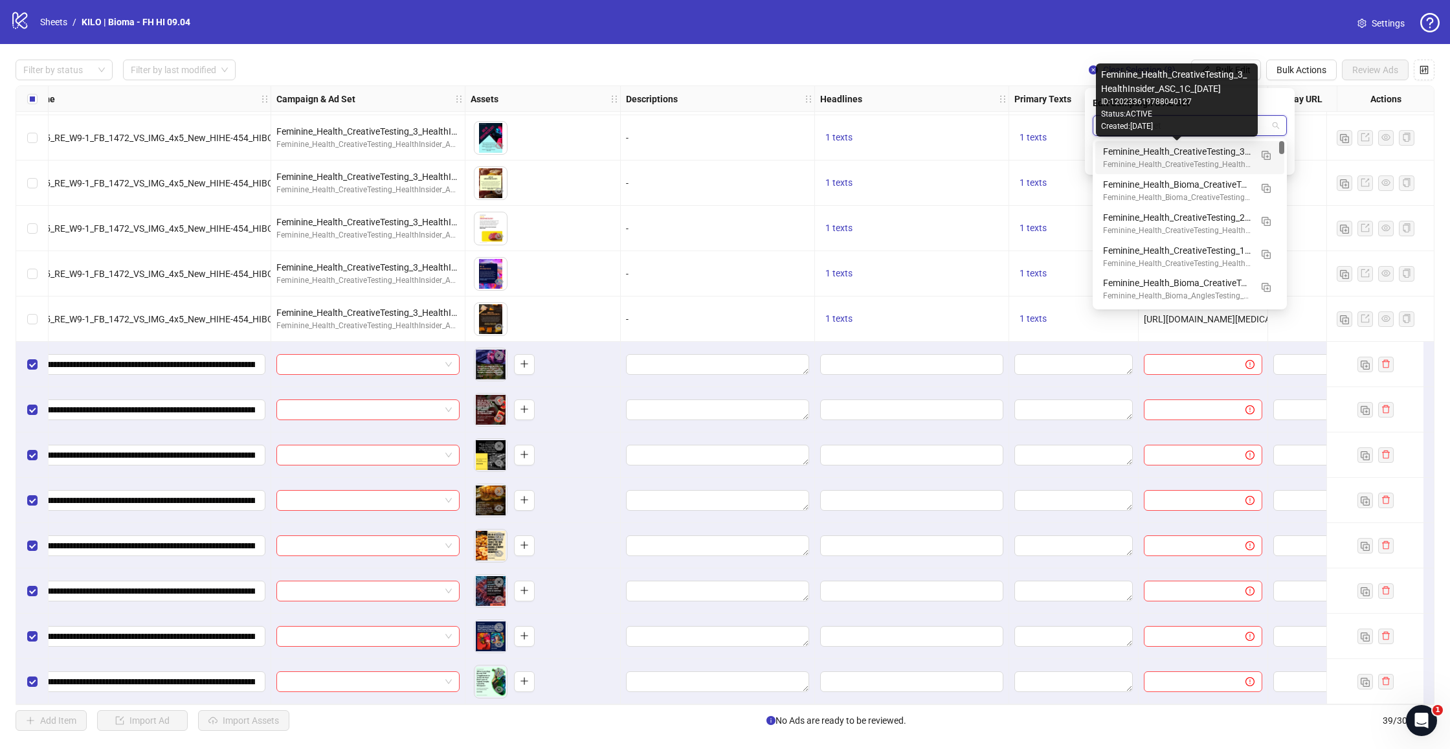
click at [1171, 157] on div "Feminine_Health_CreativeTesting_3_HealthInsider_ASC_1C_2025.09.04" at bounding box center [1177, 151] width 148 height 14
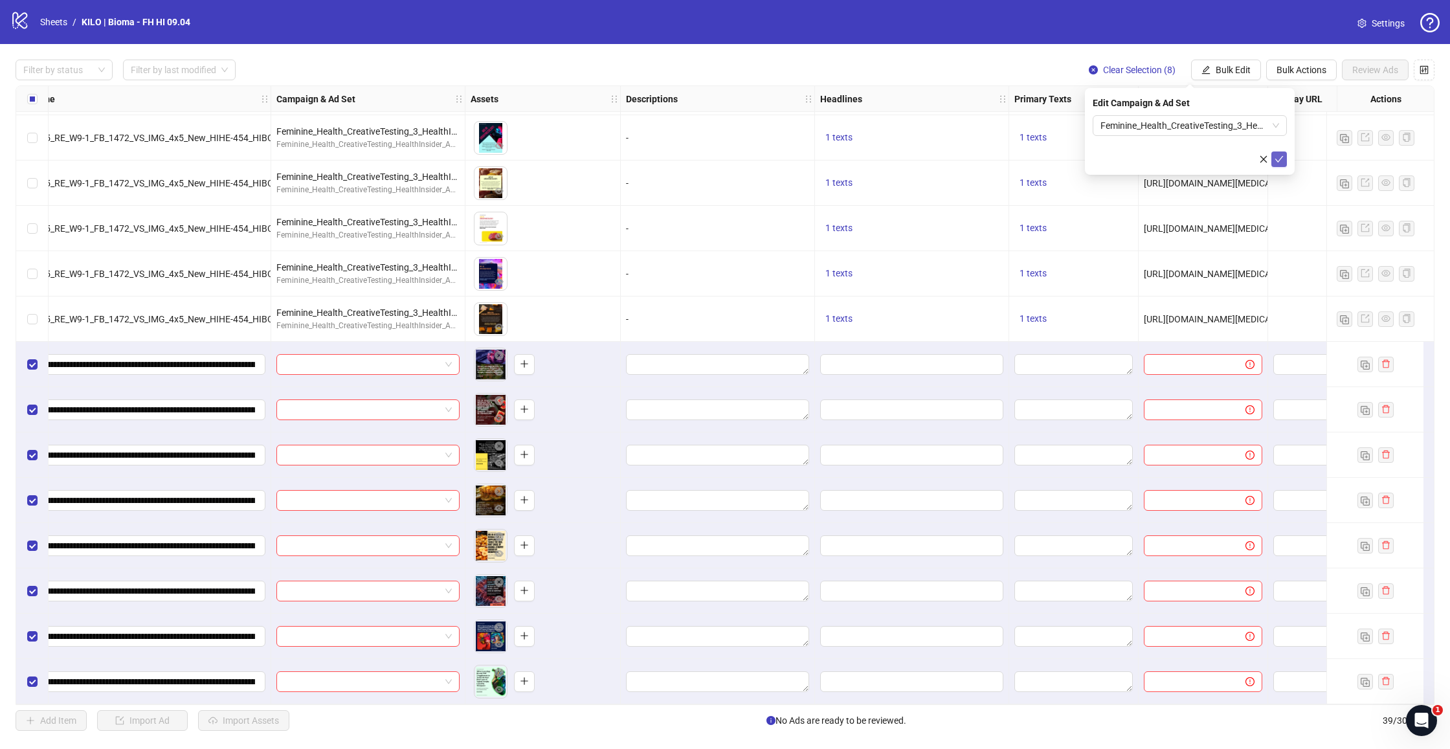
click at [1286, 161] on button "submit" at bounding box center [1279, 159] width 16 height 16
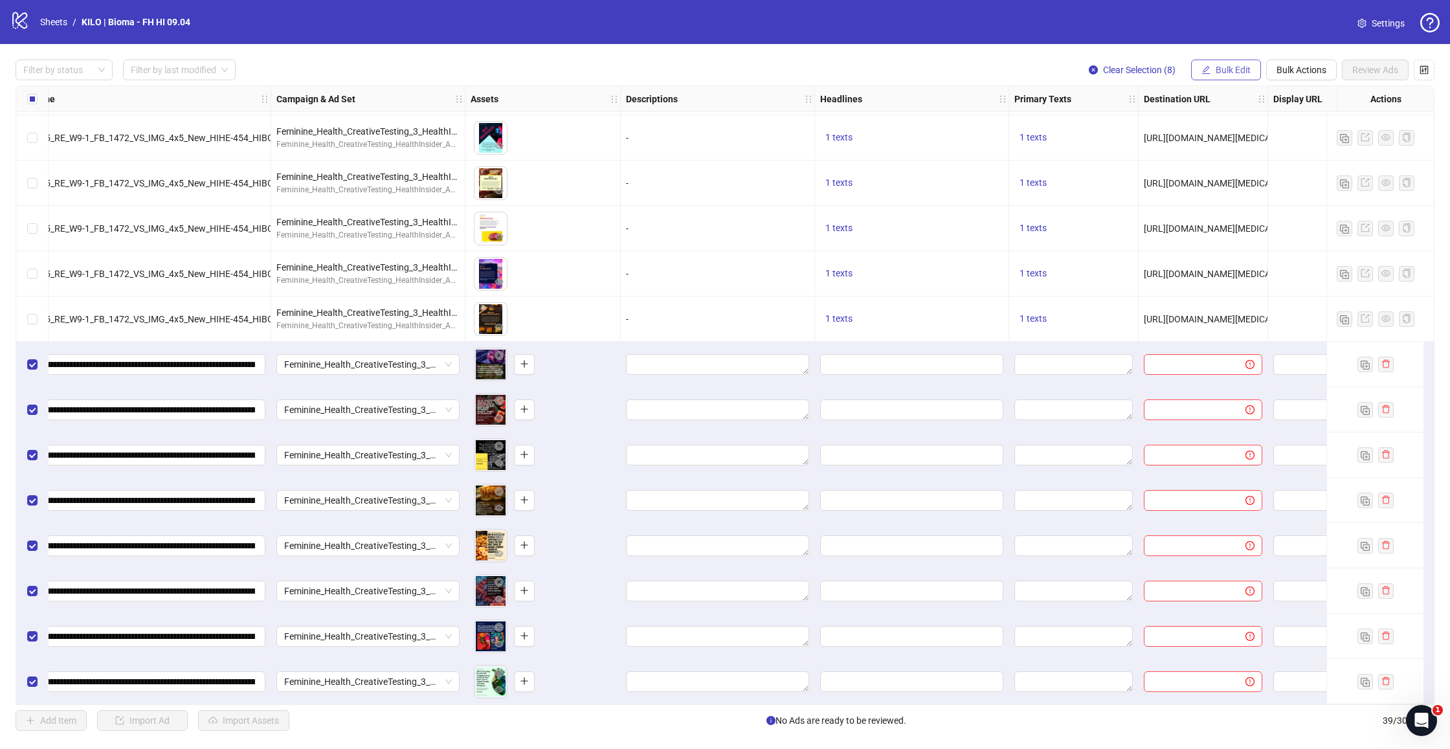
click at [1238, 73] on span "Bulk Edit" at bounding box center [1233, 70] width 35 height 10
click at [1223, 199] on span "Primary Texts" at bounding box center [1238, 199] width 77 height 14
click at [1173, 135] on textarea at bounding box center [1190, 132] width 194 height 35
paste textarea "**********"
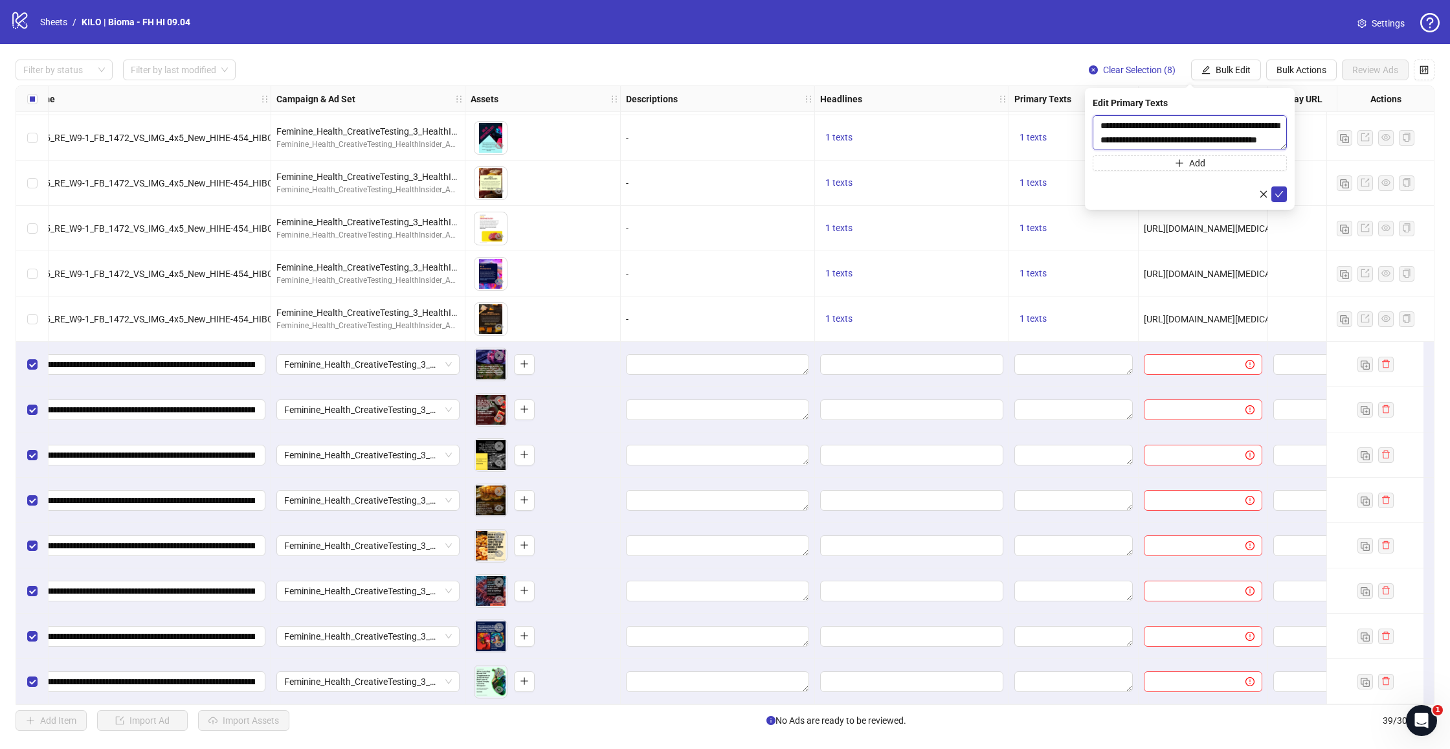
scroll to position [171, 0]
type textarea "**********"
click at [1277, 195] on icon "check" at bounding box center [1279, 194] width 8 height 6
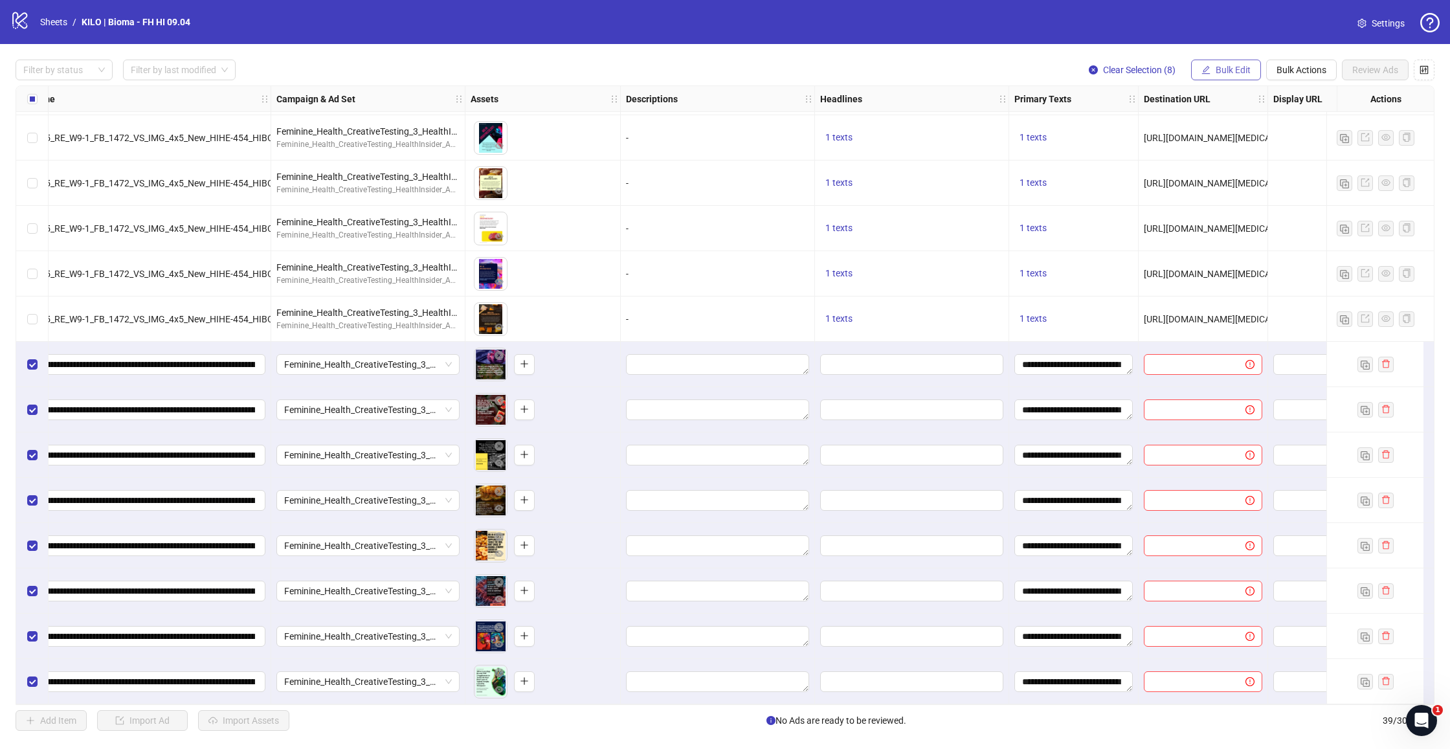
click at [1231, 67] on span "Bulk Edit" at bounding box center [1233, 70] width 35 height 10
click at [1206, 177] on span "Headlines" at bounding box center [1238, 179] width 77 height 14
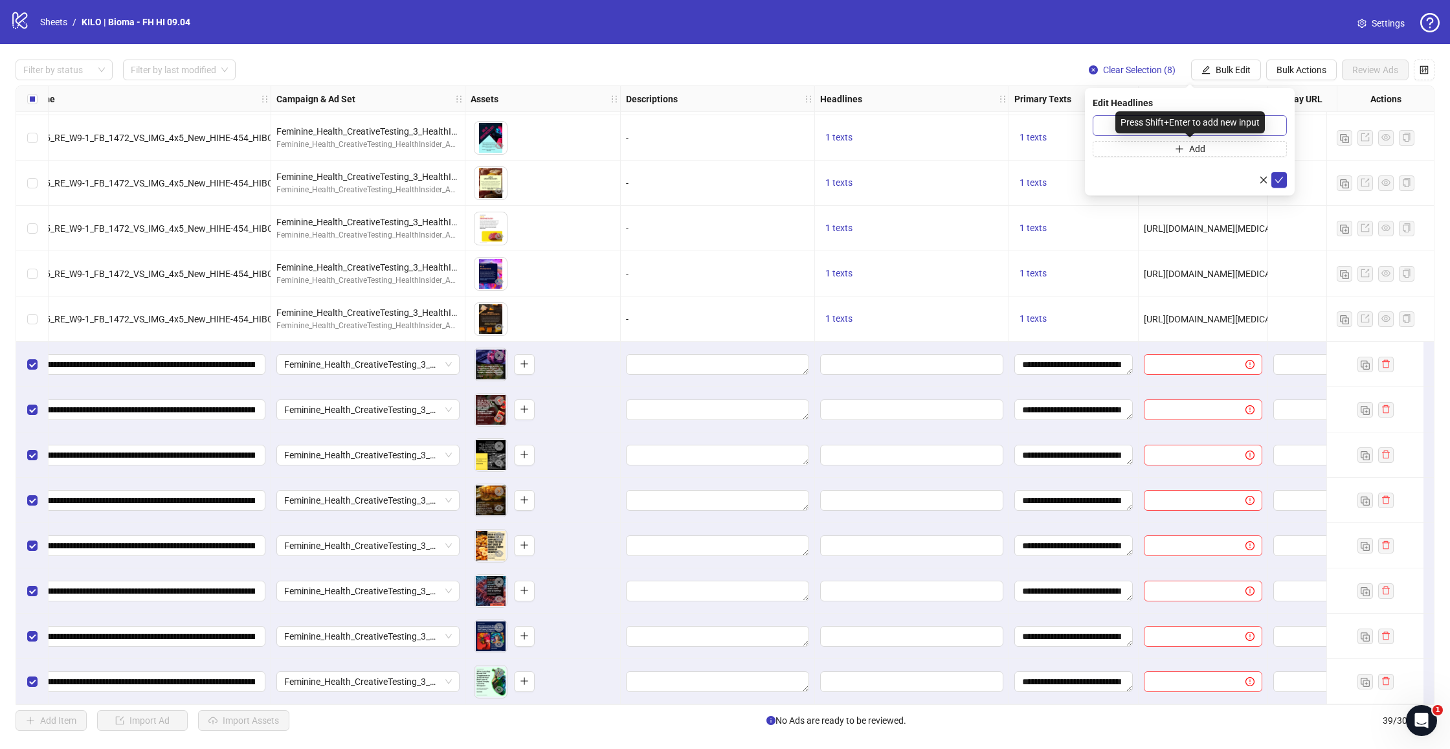
click at [1168, 127] on div "Press Shift+Enter to add new input" at bounding box center [1190, 122] width 150 height 22
click at [1110, 120] on input "text" at bounding box center [1190, 125] width 194 height 21
paste input "**********"
type input "**********"
click at [1274, 174] on button "submit" at bounding box center [1279, 180] width 16 height 16
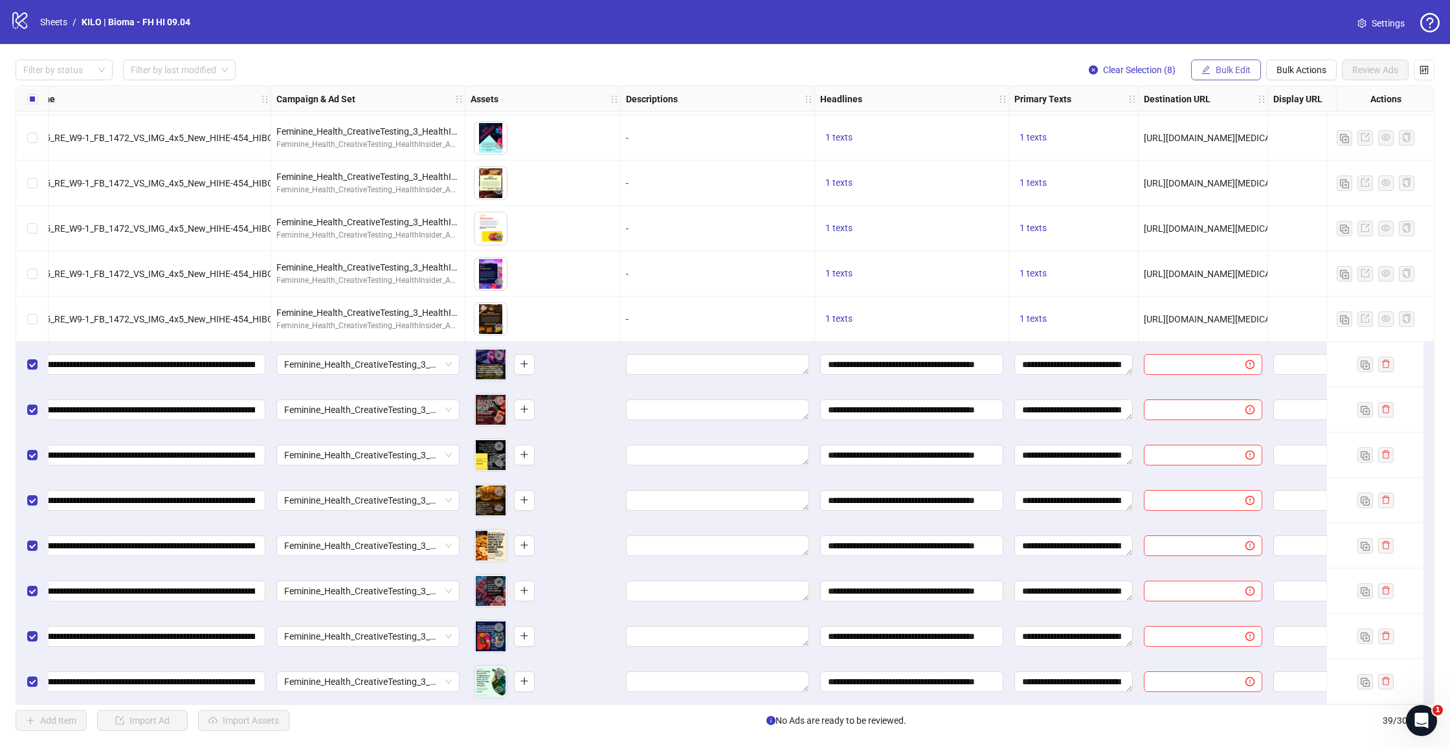
click at [1225, 64] on button "Bulk Edit" at bounding box center [1226, 70] width 70 height 21
click at [1236, 222] on span "Destination URL" at bounding box center [1238, 220] width 77 height 14
click at [1144, 126] on input "text" at bounding box center [1184, 125] width 168 height 14
paste input "**********"
type input "**********"
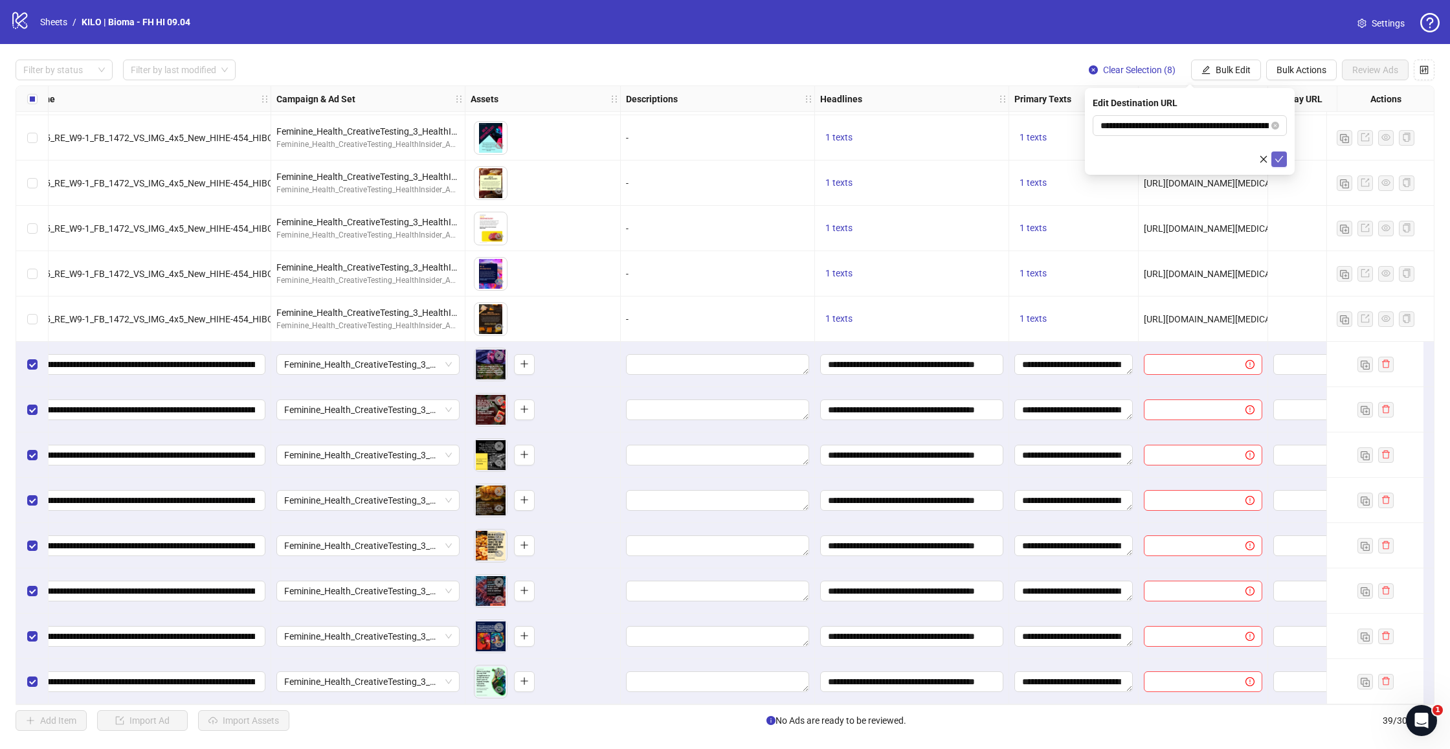
click at [1283, 159] on icon "check" at bounding box center [1279, 159] width 9 height 9
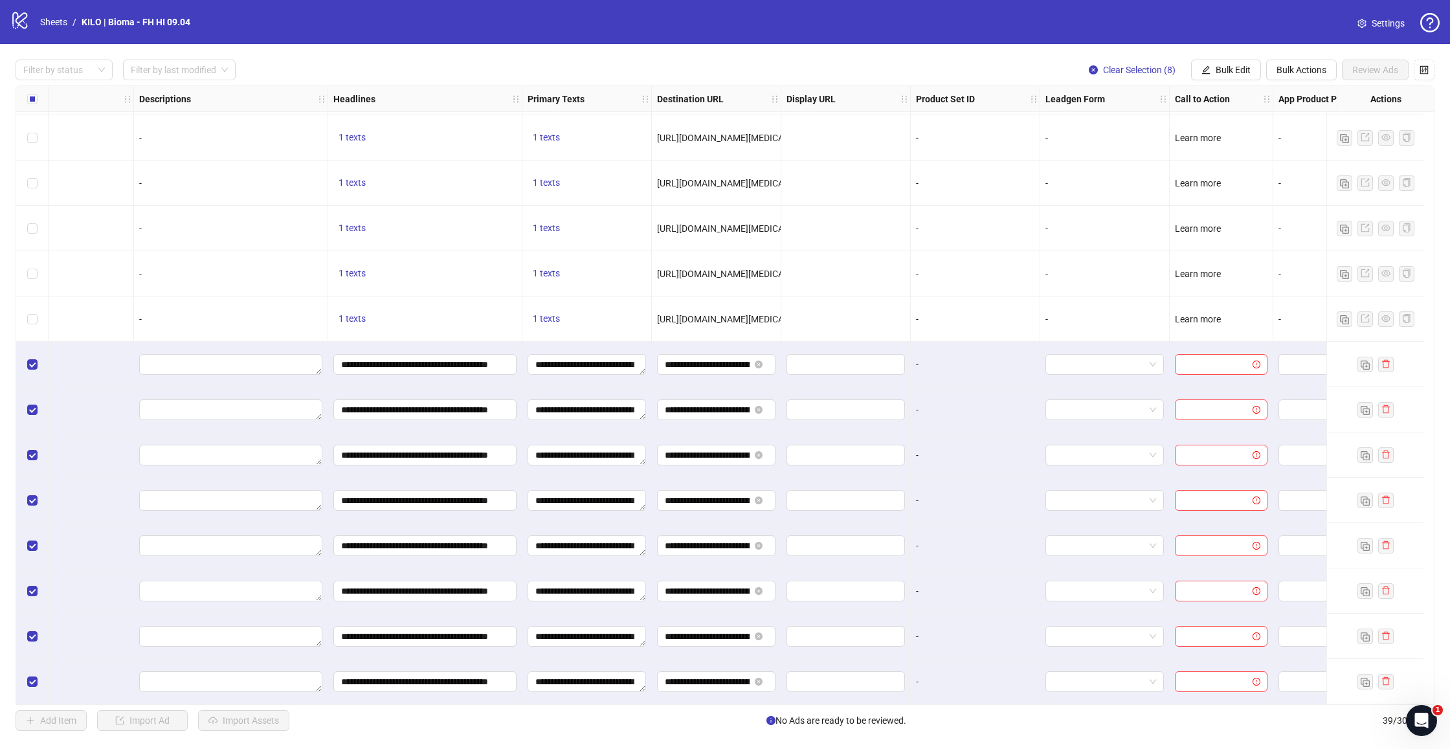
scroll to position [1179, 658]
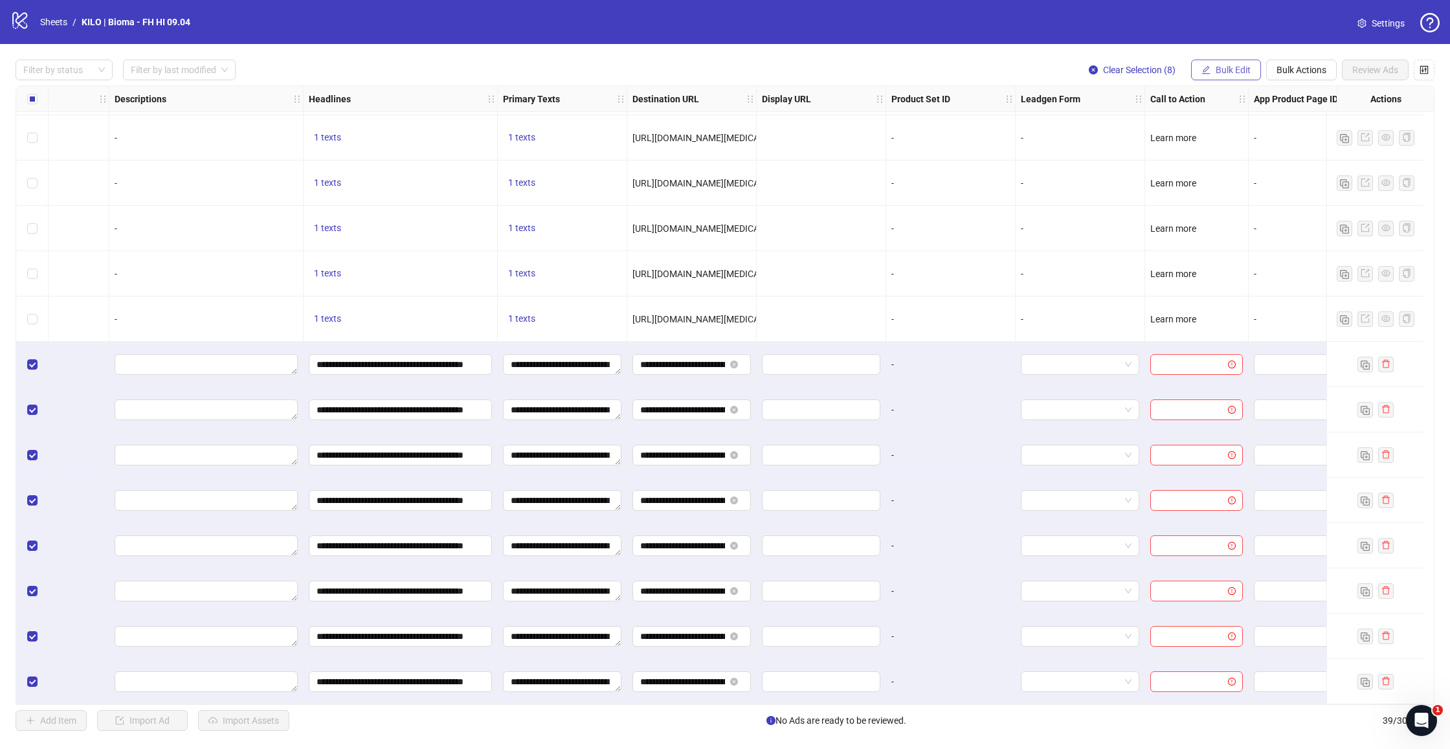
click at [1227, 74] on span "Bulk Edit" at bounding box center [1233, 70] width 35 height 10
drag, startPoint x: 1214, startPoint y: 282, endPoint x: 1210, endPoint y: 276, distance: 7.4
click at [1214, 282] on span "Call to Action" at bounding box center [1238, 282] width 77 height 14
click at [1130, 128] on input "search" at bounding box center [1183, 125] width 167 height 19
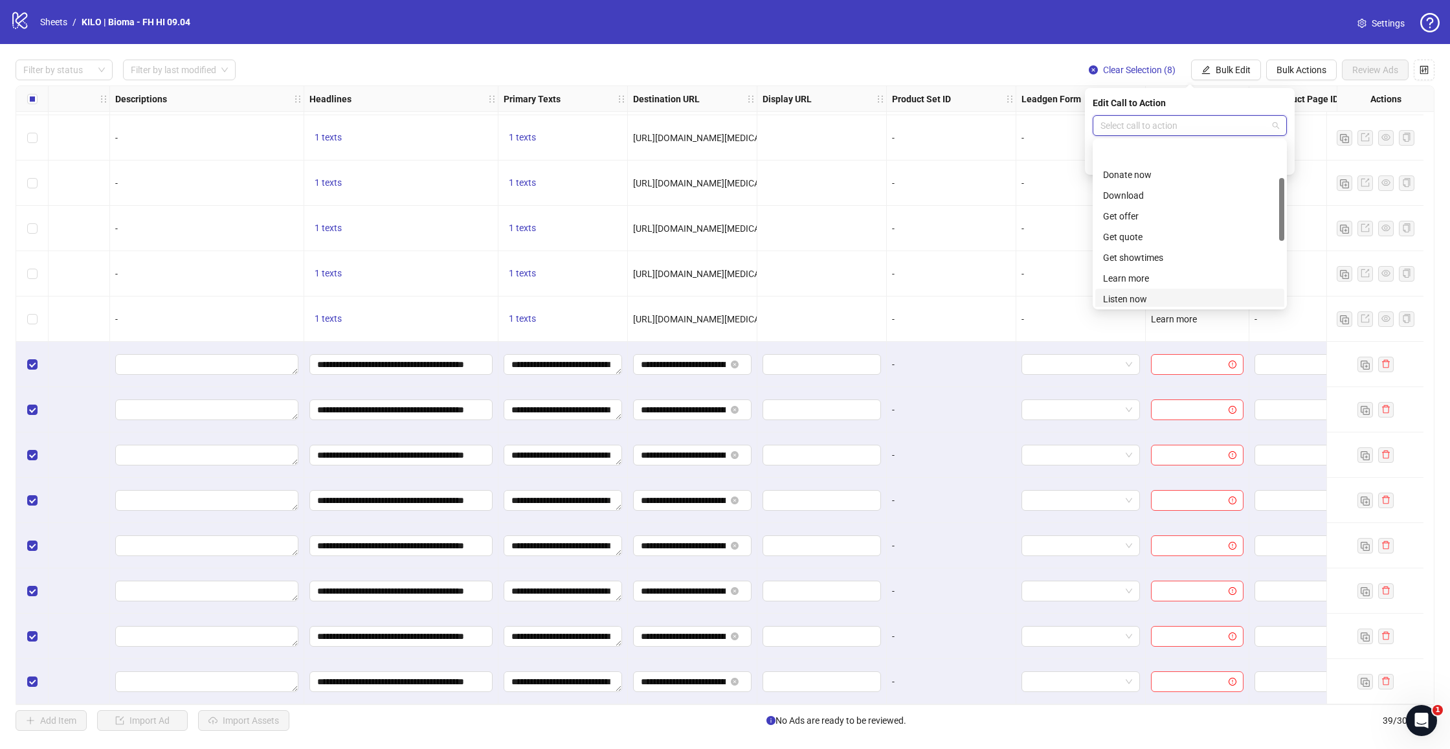
scroll to position [96, 0]
click at [1136, 244] on div "Learn more" at bounding box center [1189, 242] width 173 height 14
click at [1283, 163] on icon "check" at bounding box center [1279, 159] width 9 height 9
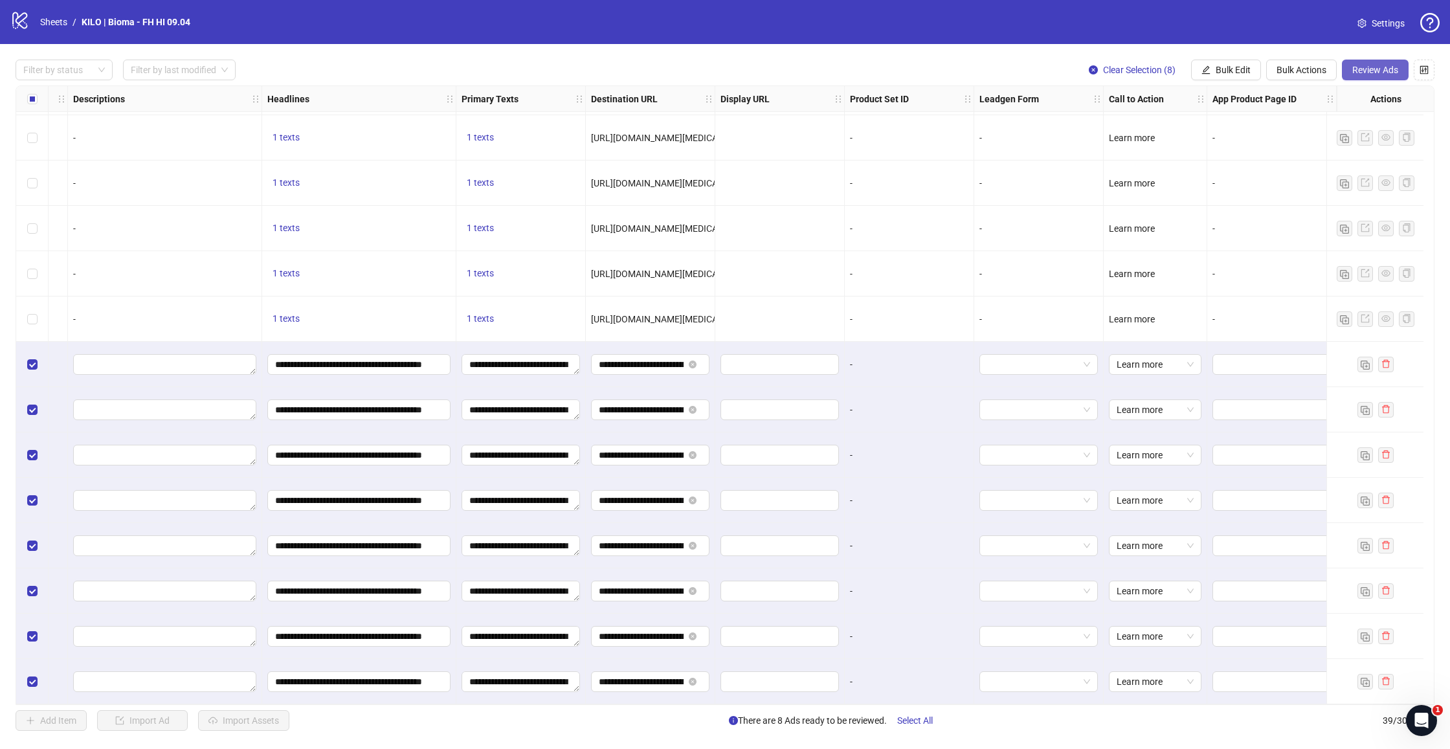
scroll to position [1179, 709]
click at [1354, 67] on span "Review Ads" at bounding box center [1375, 70] width 46 height 10
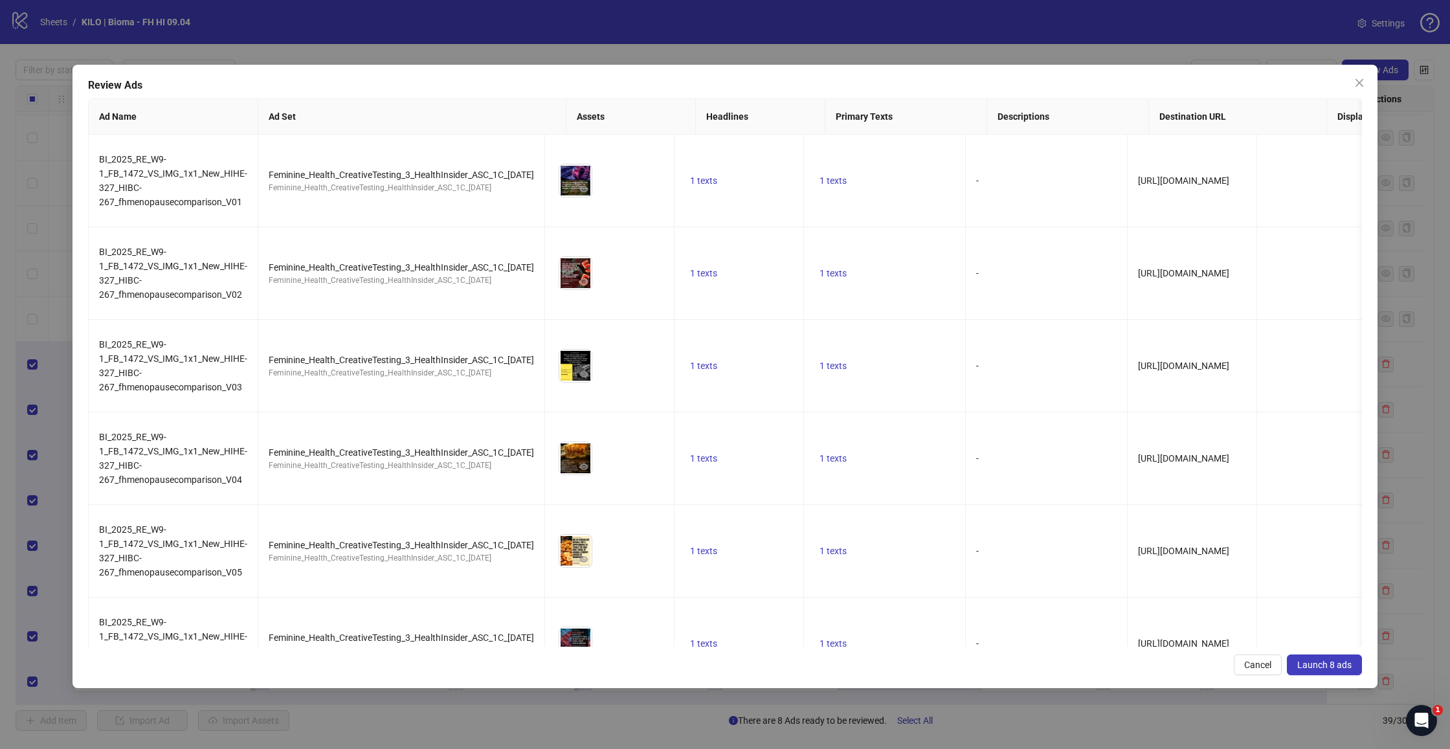
click at [1297, 649] on div "Review Ads Ad Name Ad Set Assets Headlines Primary Texts Descriptions Destinati…" at bounding box center [725, 376] width 1305 height 623
click at [1311, 658] on button "Launch 8 ads" at bounding box center [1324, 664] width 75 height 21
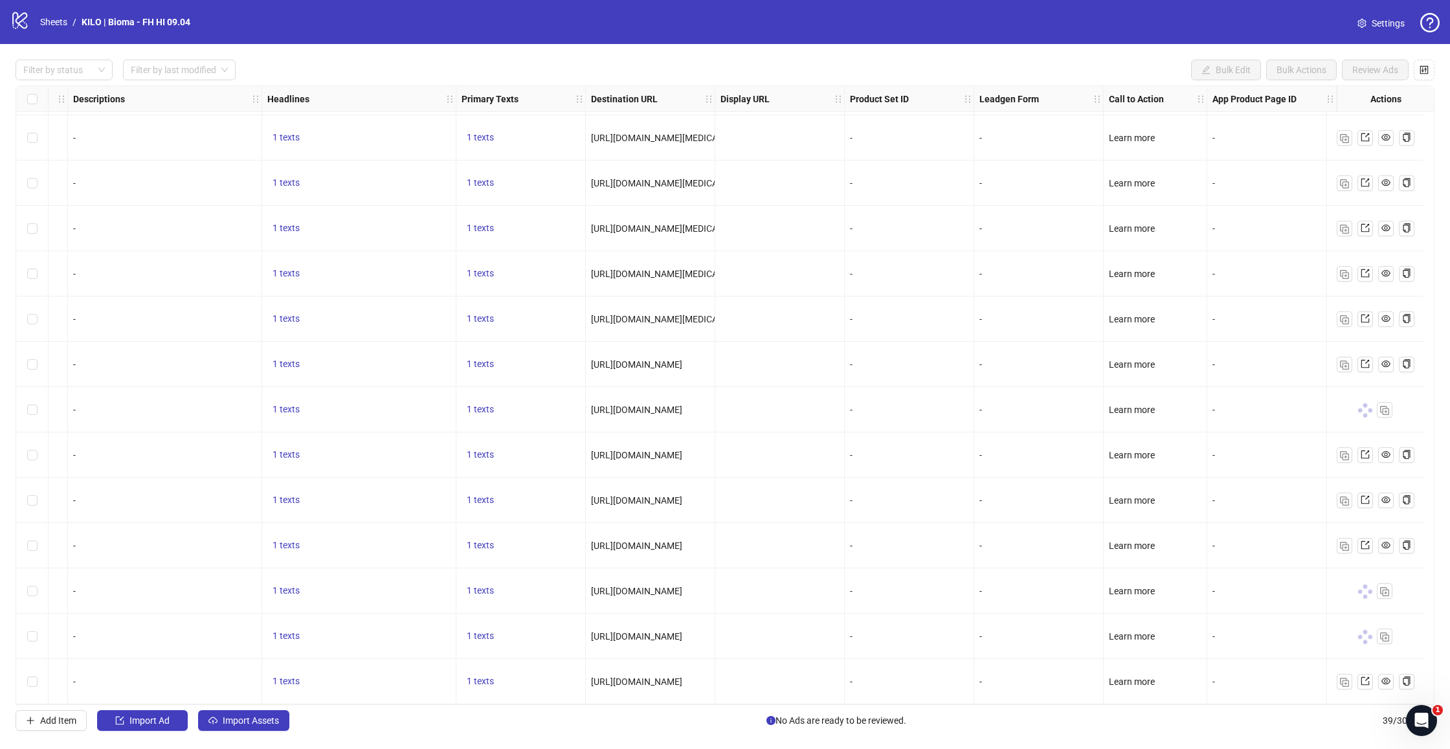
scroll to position [1179, 709]
